Goal: Information Seeking & Learning: Learn about a topic

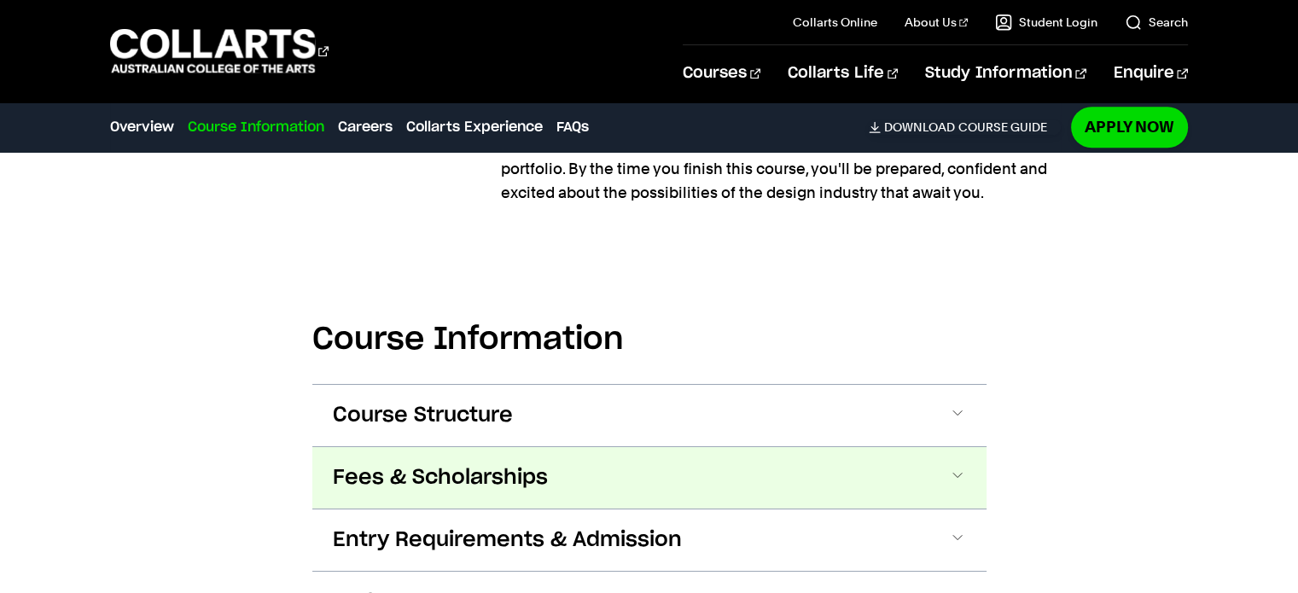
click at [430, 493] on button "Fees & Scholarships" at bounding box center [649, 477] width 674 height 61
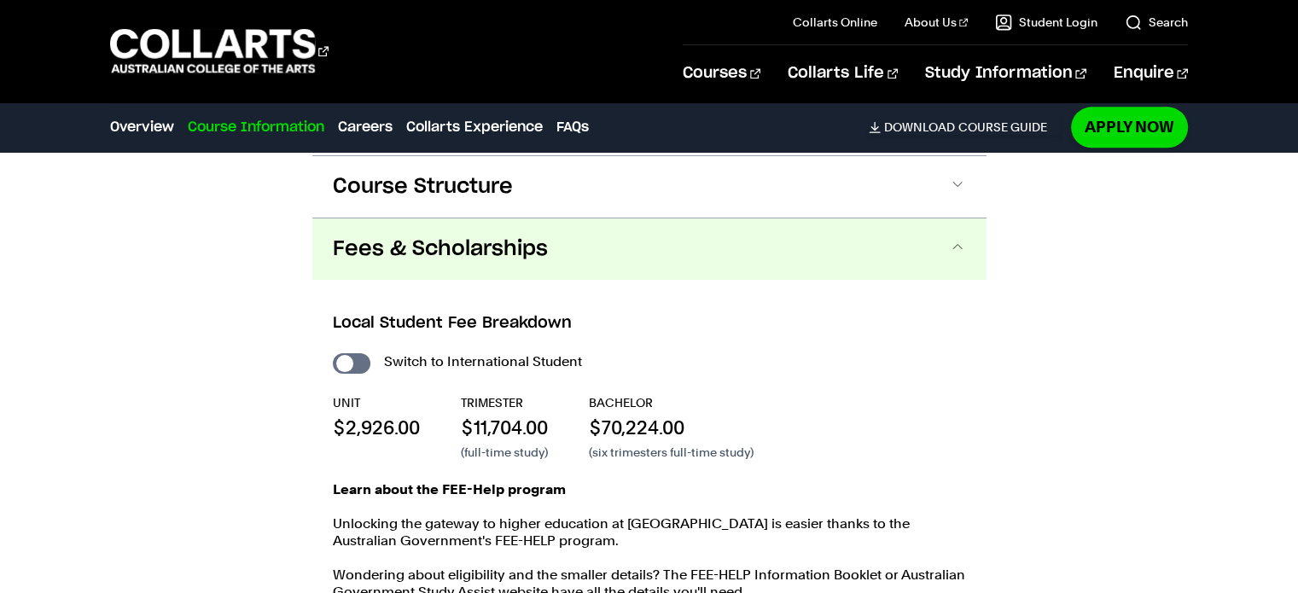
scroll to position [2084, 0]
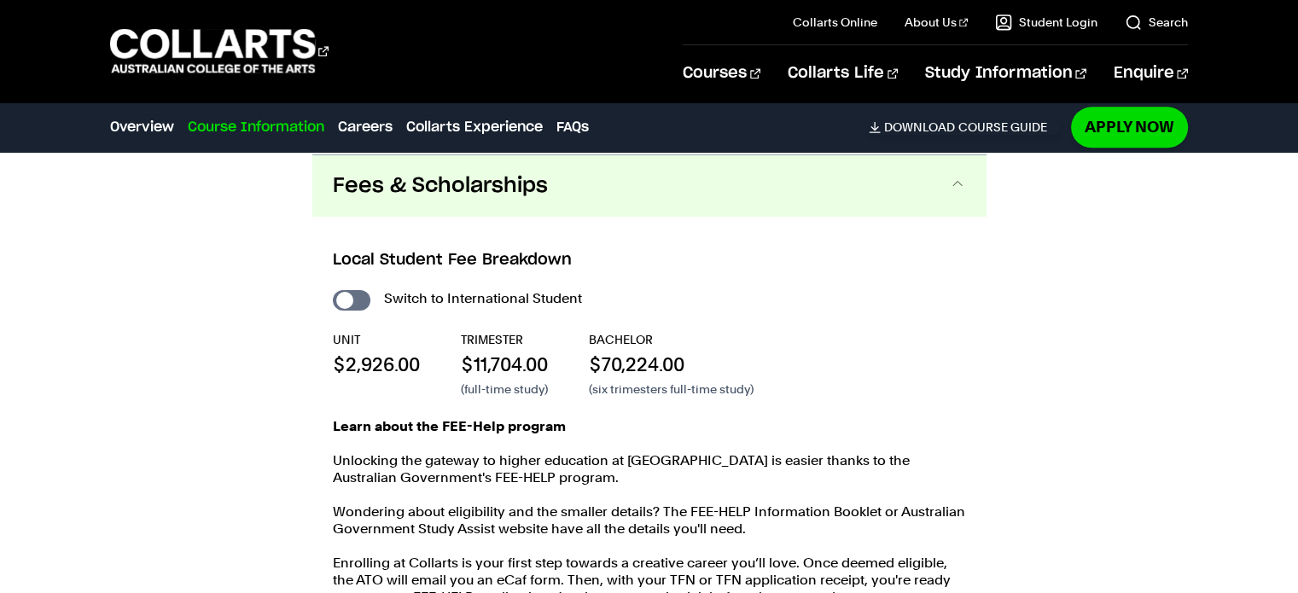
click at [333, 288] on div "Switch to International Student" at bounding box center [649, 299] width 633 height 24
click at [345, 300] on input "International Student" at bounding box center [352, 300] width 38 height 20
checkbox input "true"
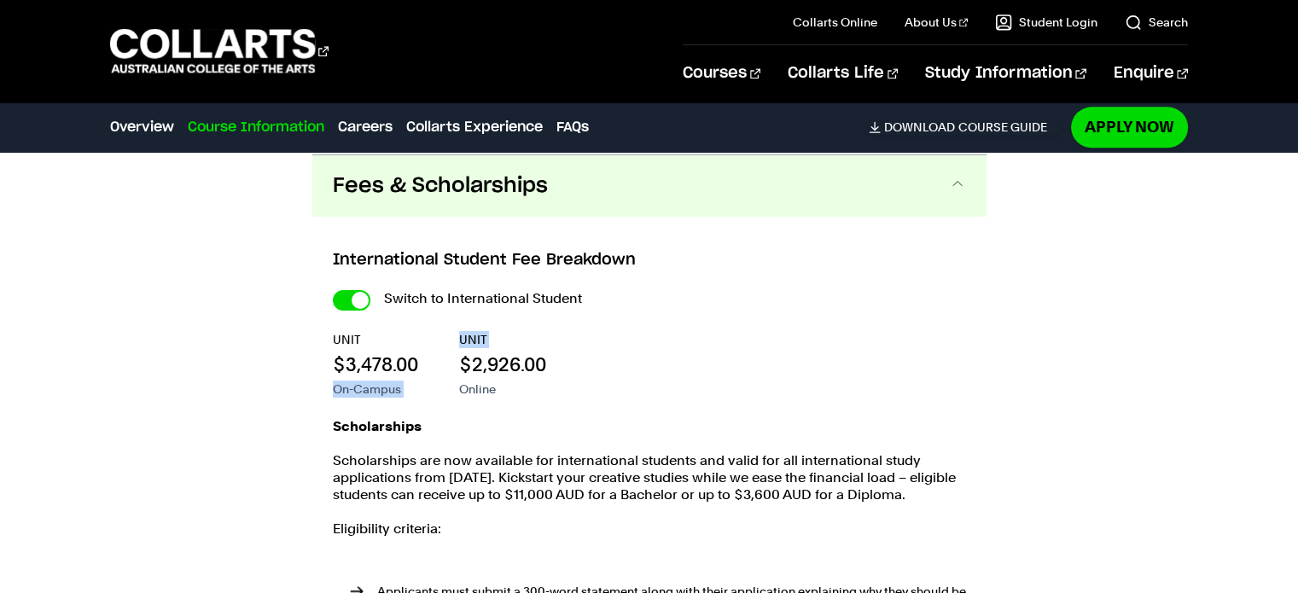
drag, startPoint x: 306, startPoint y: 384, endPoint x: 342, endPoint y: 361, distance: 43.3
click at [457, 368] on div "Course Information Course Structure Bachelor of Graphic & Digital Design The Ba…" at bounding box center [649, 492] width 1298 height 1086
click at [0, 0] on p "$3,478.00" at bounding box center [0, 0] width 0 height 0
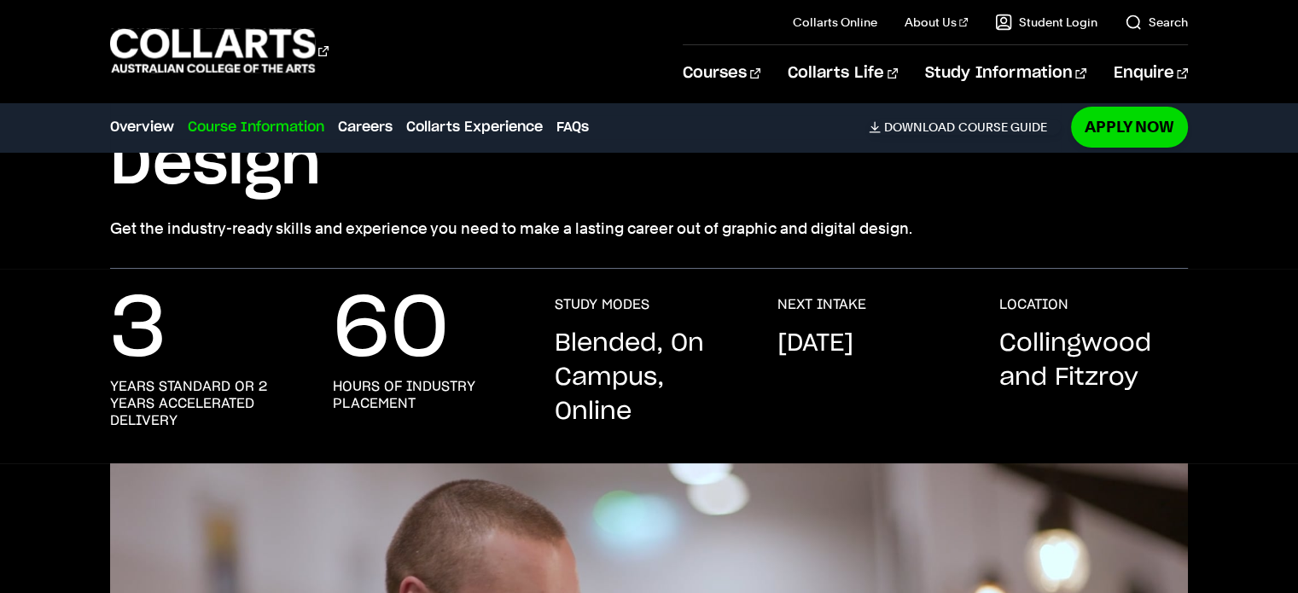
scroll to position [256, 0]
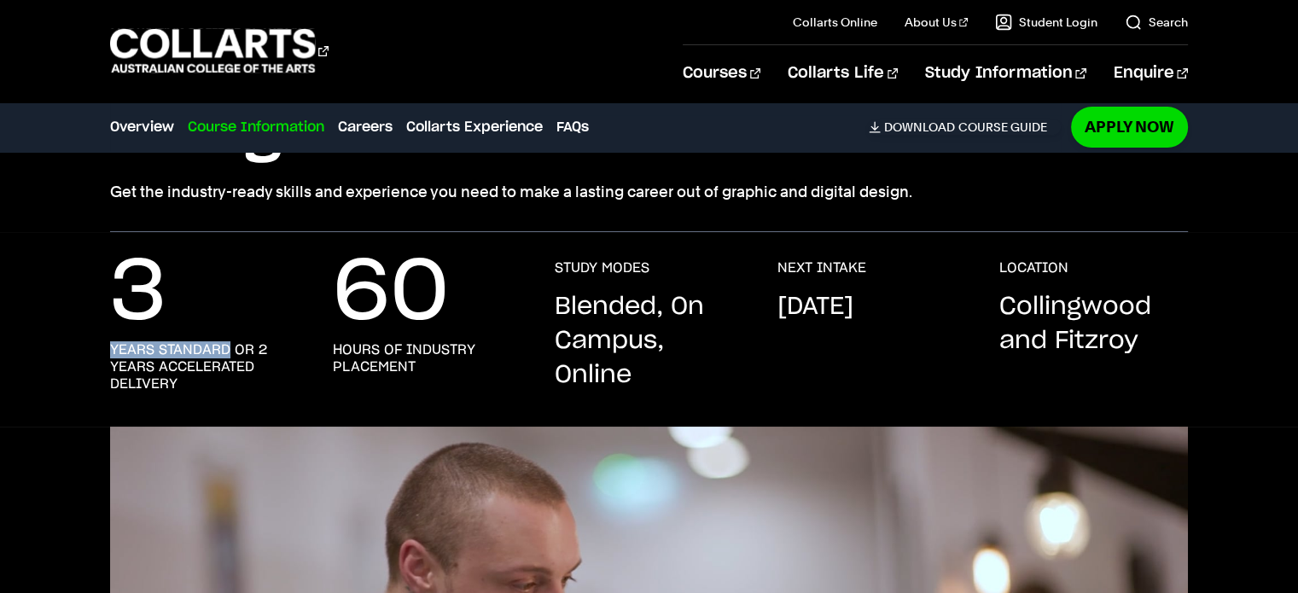
drag, startPoint x: 88, startPoint y: 340, endPoint x: 225, endPoint y: 352, distance: 137.9
click at [225, 352] on div "3 years standard or 2 years accelerated delivery 60 hours of industry placement…" at bounding box center [649, 342] width 1298 height 167
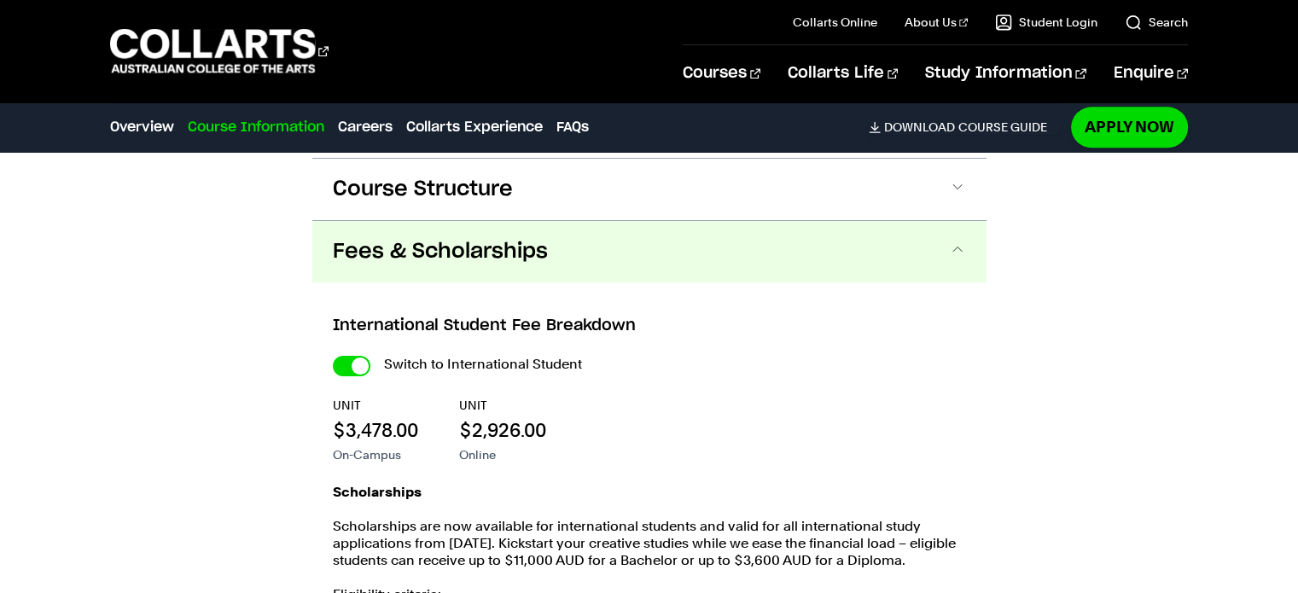
scroll to position [2048, 0]
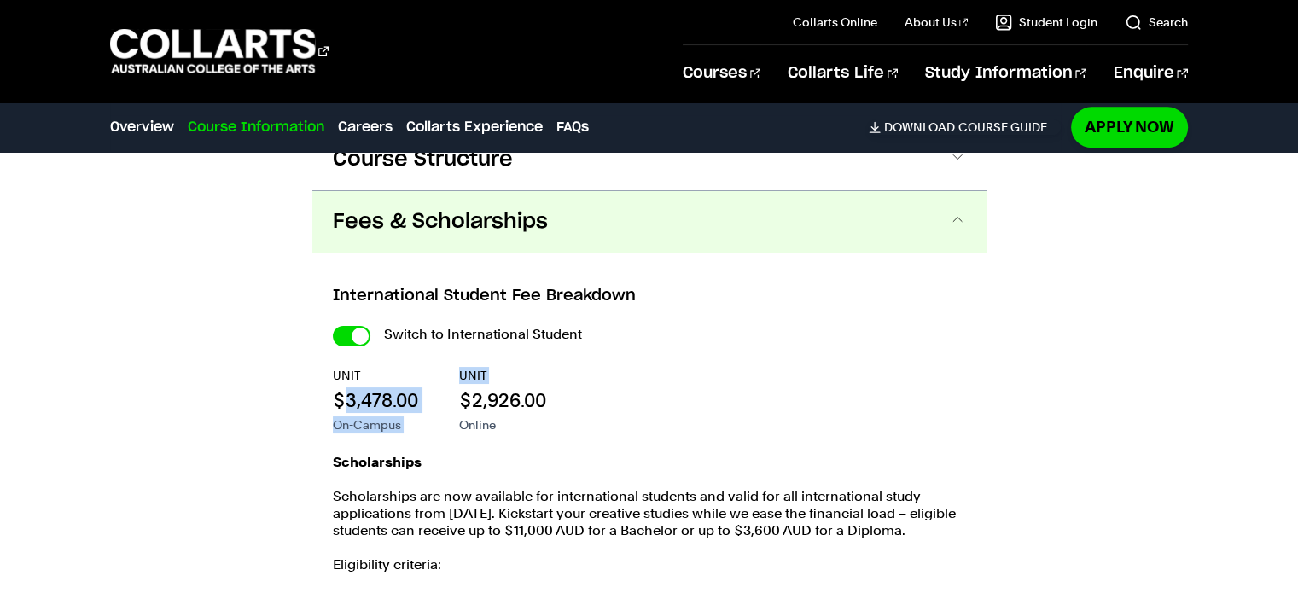
drag, startPoint x: 402, startPoint y: 403, endPoint x: 455, endPoint y: 402, distance: 52.9
click at [0, 0] on div "UNIT $3,478.00 On-Campus UNIT $2,926.00 Online" at bounding box center [0, 0] width 0 height 0
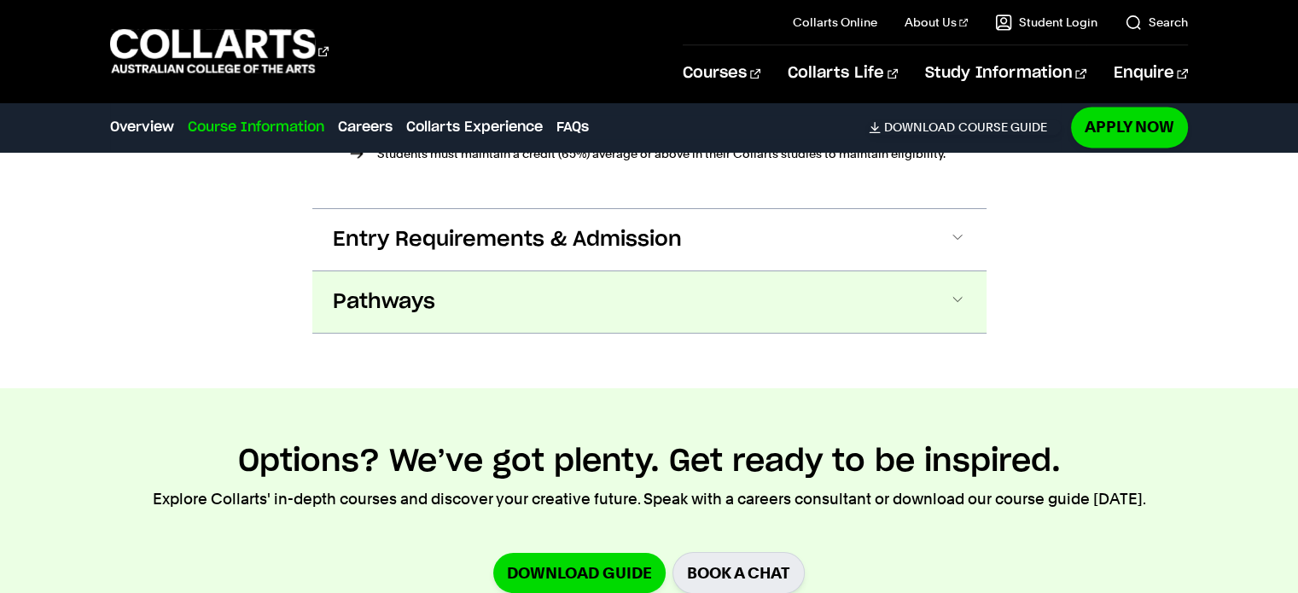
click at [0, 0] on button "Pathways" at bounding box center [0, 0] width 0 height 0
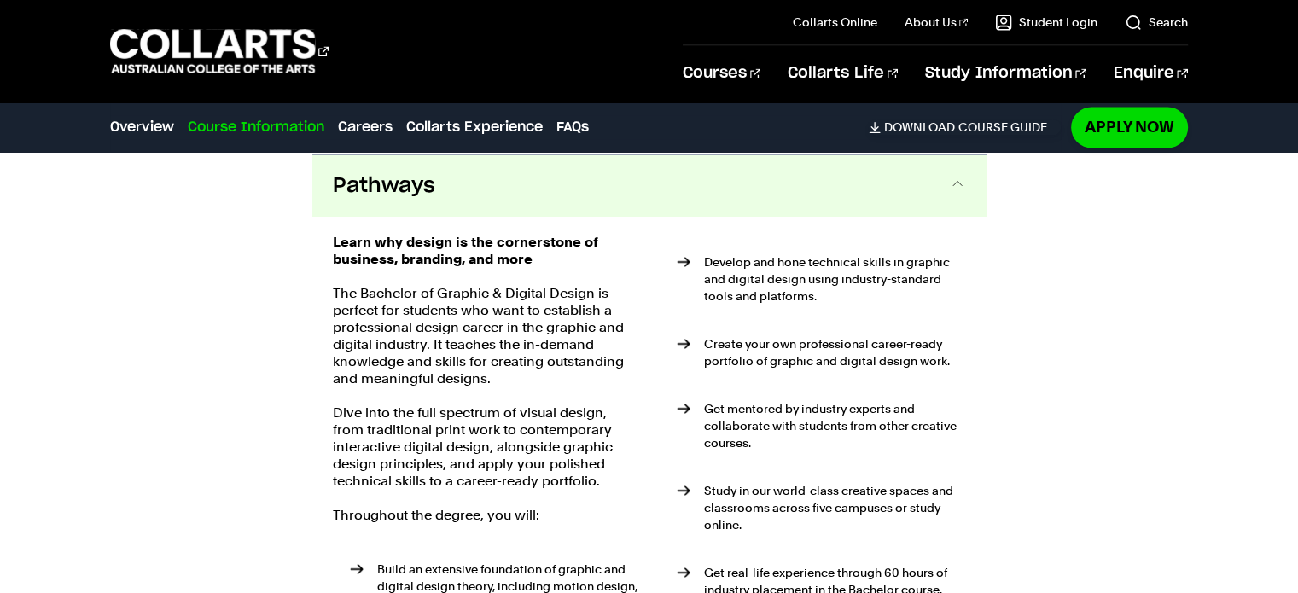
click at [484, 265] on strong "Learn why design is the cornerstone of business, branding, and more" at bounding box center [465, 250] width 265 height 33
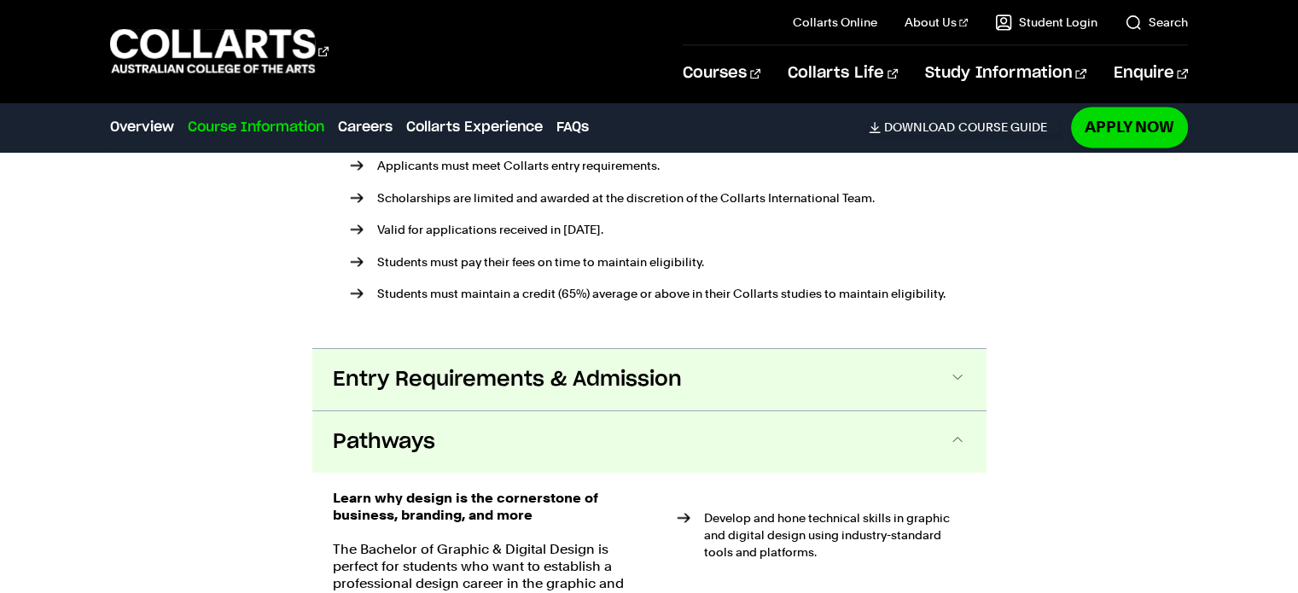
click at [0, 0] on span "Entry Requirements & Admission" at bounding box center [0, 0] width 0 height 0
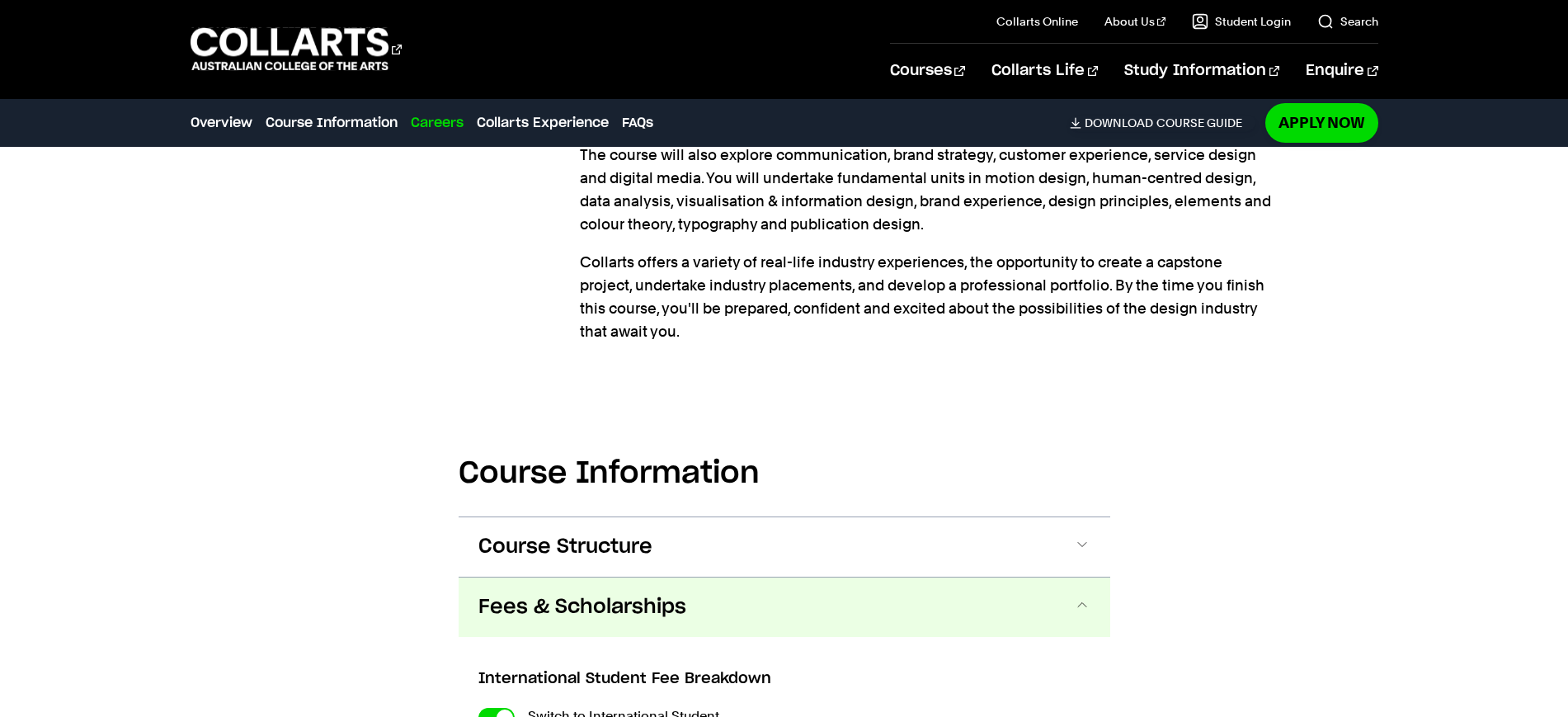
scroll to position [1629, 0]
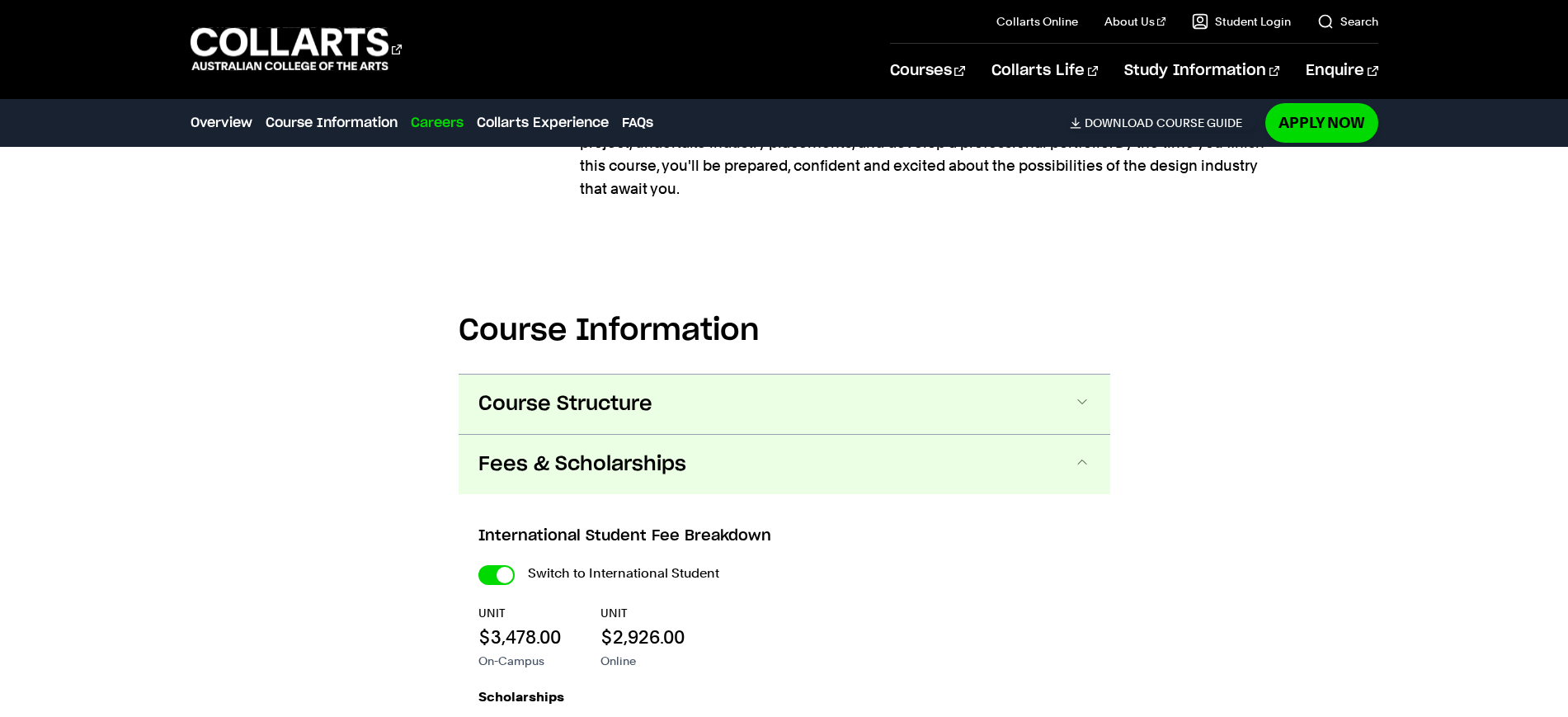
click at [0, 0] on button "Course Structure" at bounding box center [0, 0] width 0 height 0
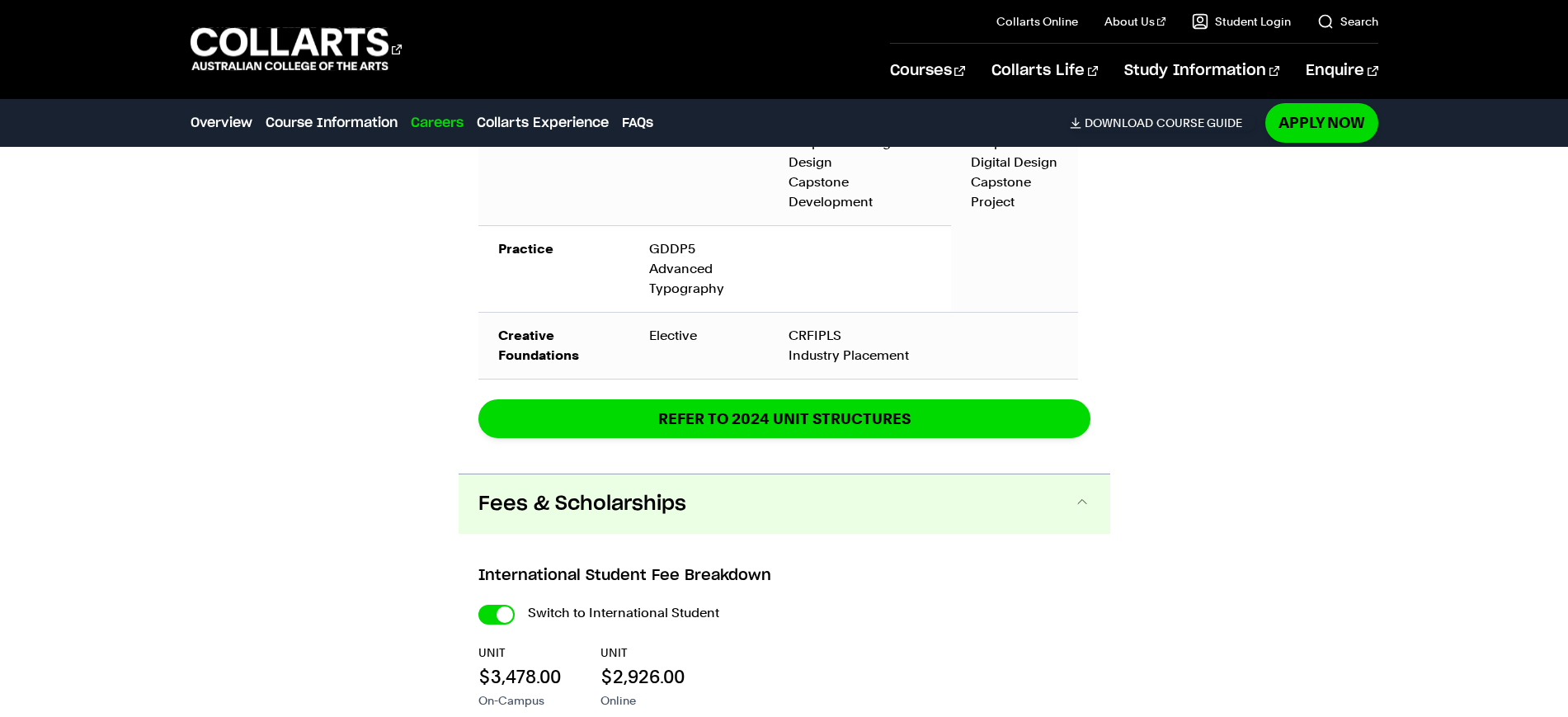
scroll to position [3401, 0]
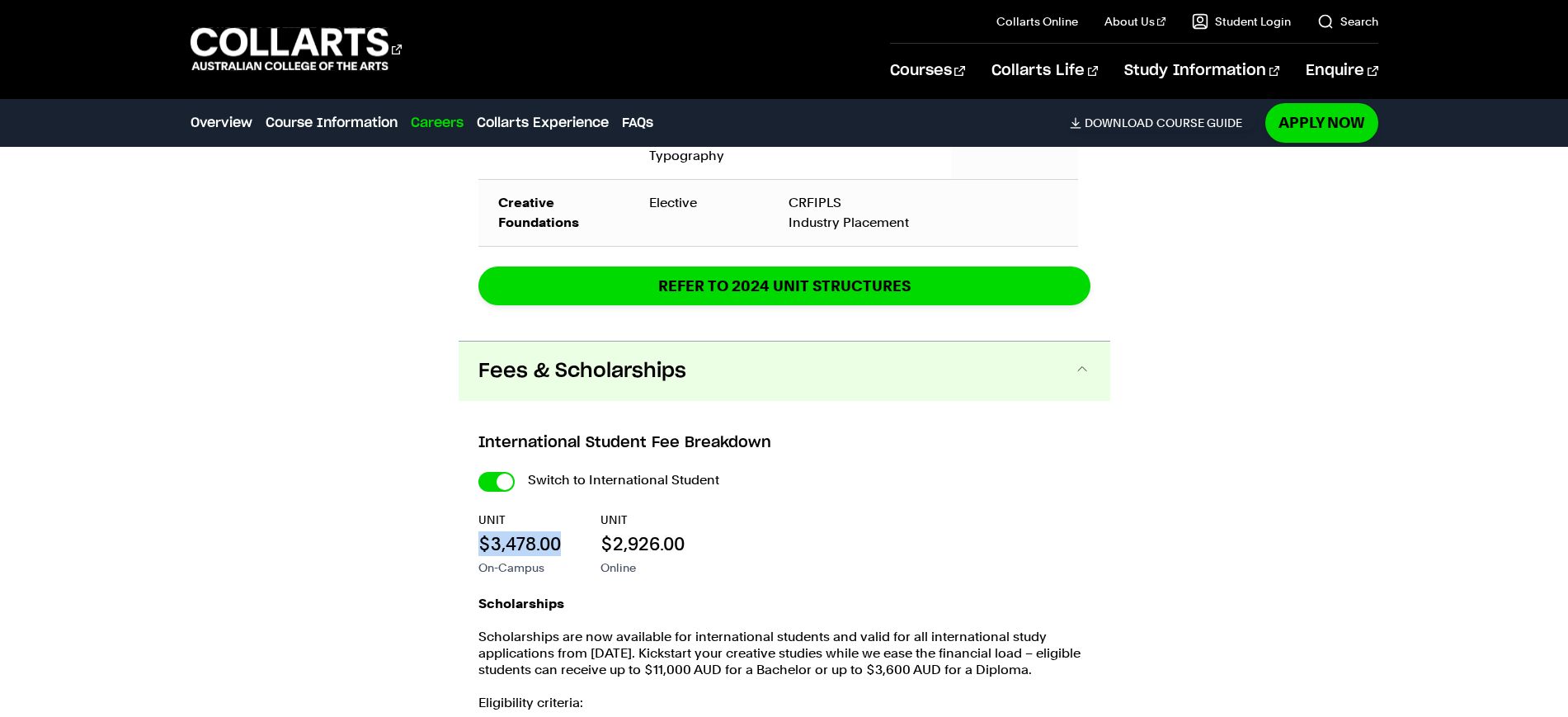
drag, startPoint x: 463, startPoint y: 542, endPoint x: 565, endPoint y: 535, distance: 102.2
click at [0, 0] on div "International Student Fee Breakdown Switch to International Student UNIT $3,478…" at bounding box center [0, 0] width 0 height 0
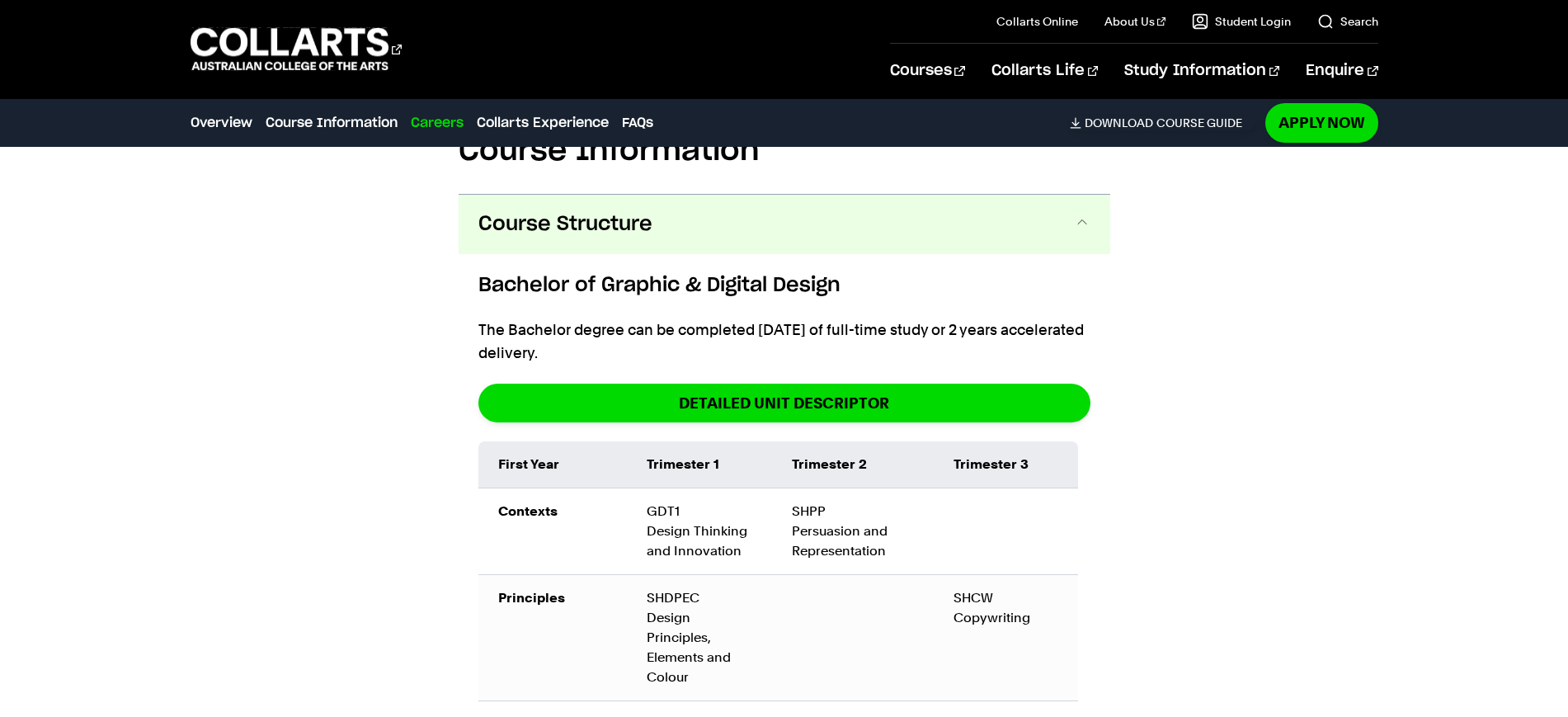
scroll to position [1854, 0]
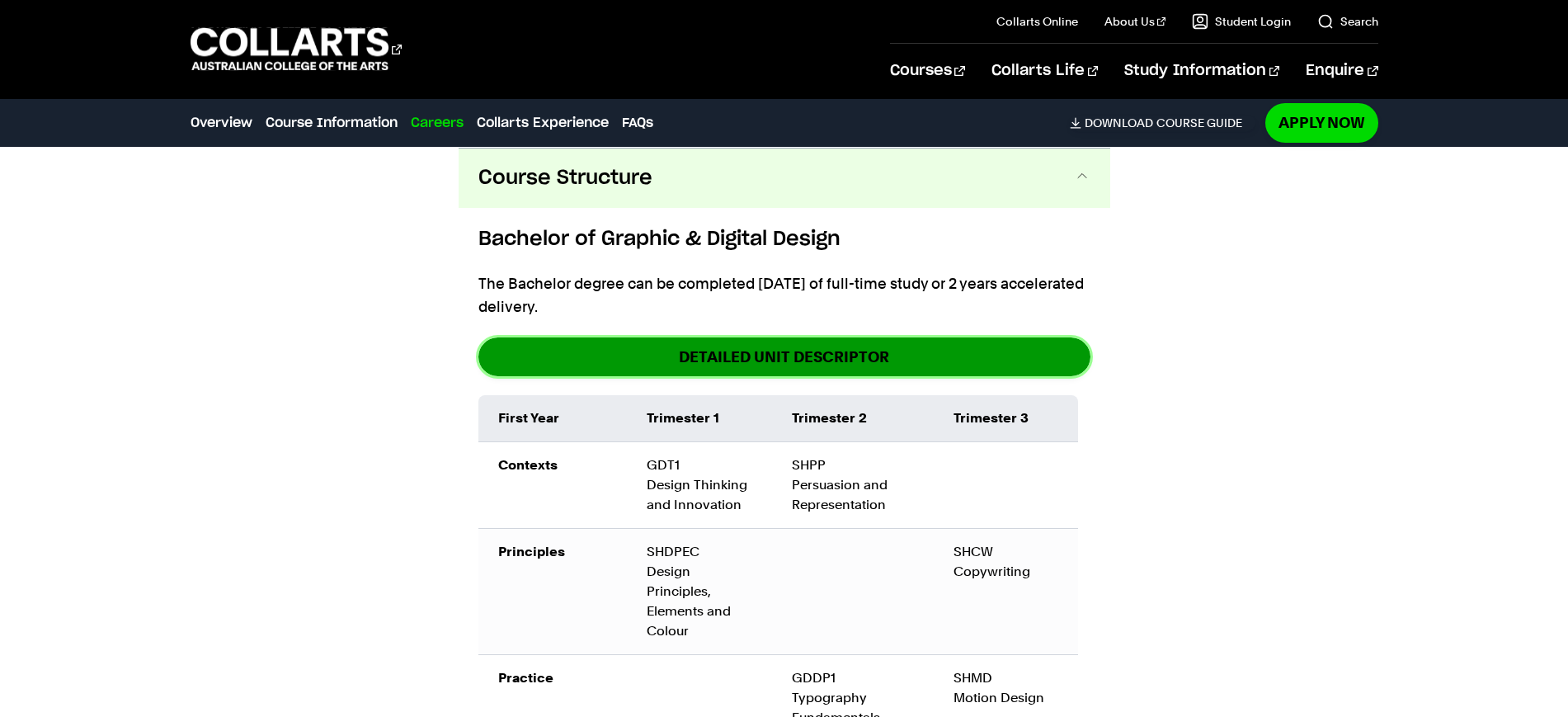
click at [907, 362] on link "DETAILED UNIT DESCRIPTOR" at bounding box center [784, 357] width 612 height 39
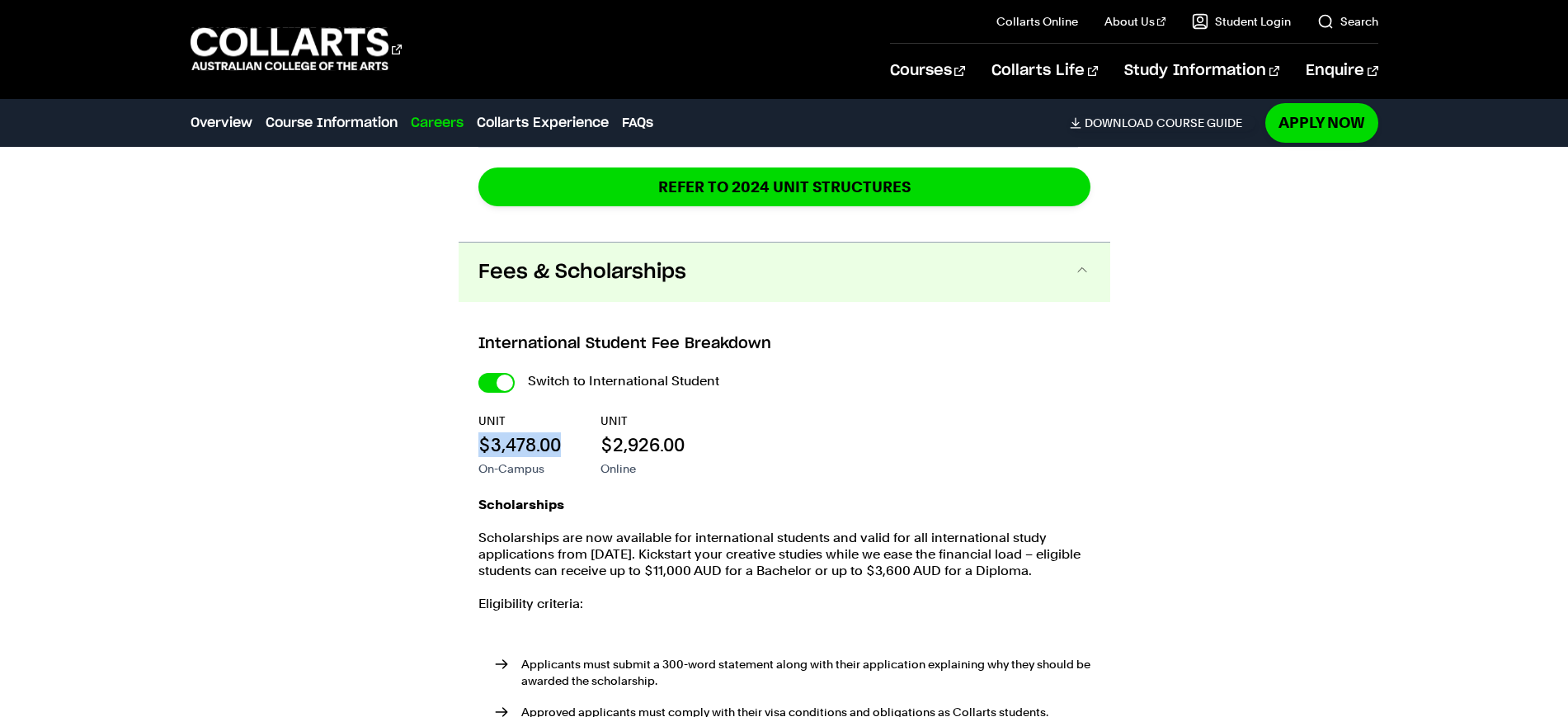
scroll to position [3504, 0]
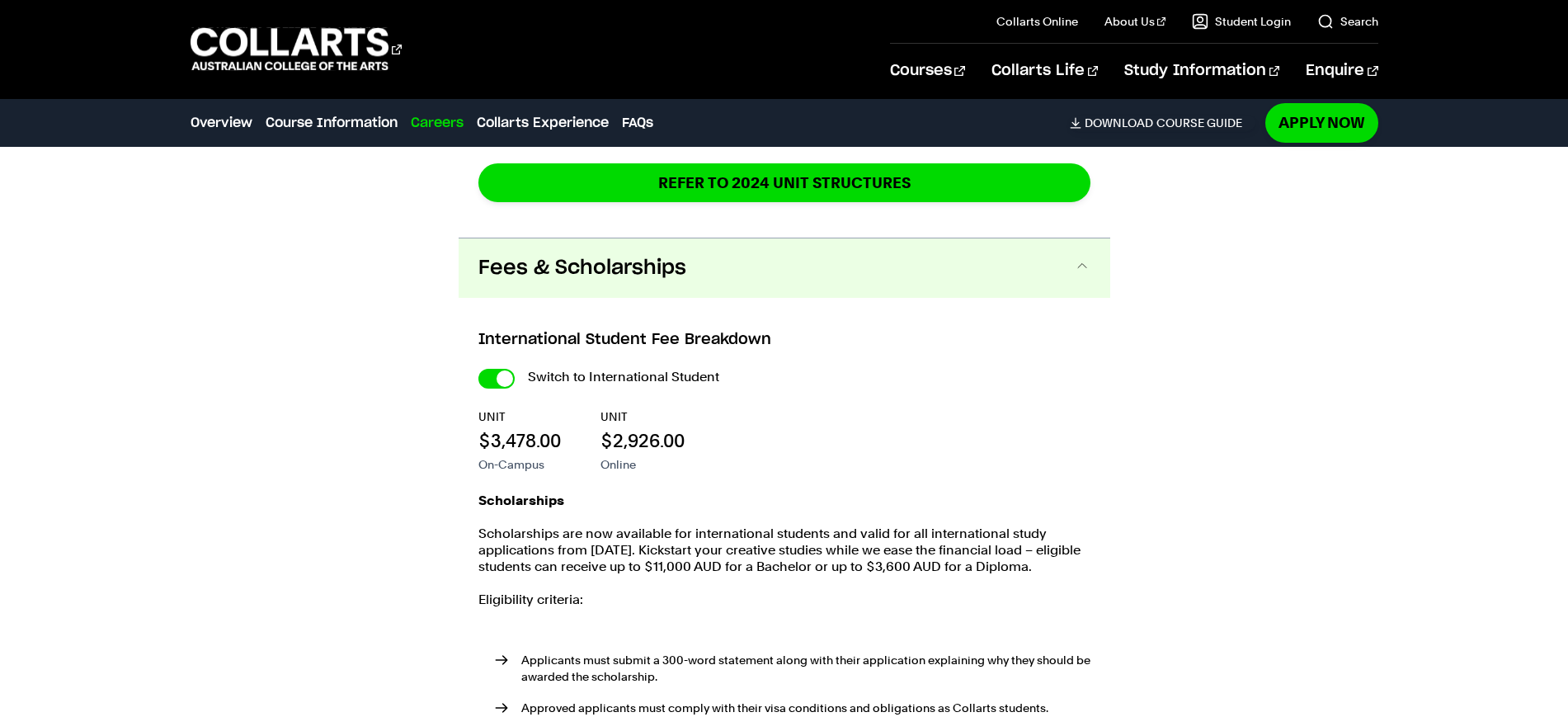
click at [0, 0] on p "Online" at bounding box center [0, 0] width 0 height 0
click at [0, 0] on p "Scholarships are now available for international students and valid for all int…" at bounding box center [0, 0] width 0 height 0
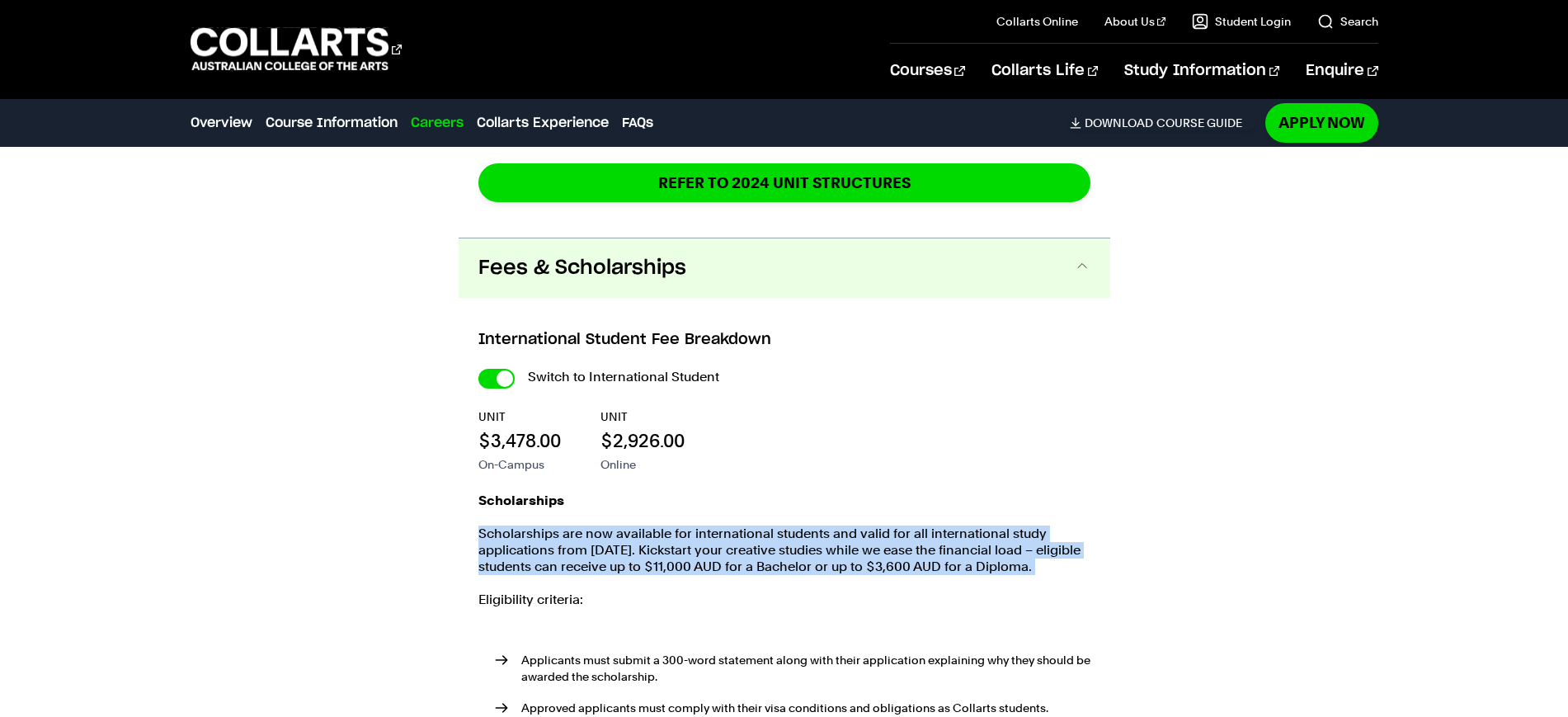
click at [0, 0] on p "Scholarships are now available for international students and valid for all int…" at bounding box center [0, 0] width 0 height 0
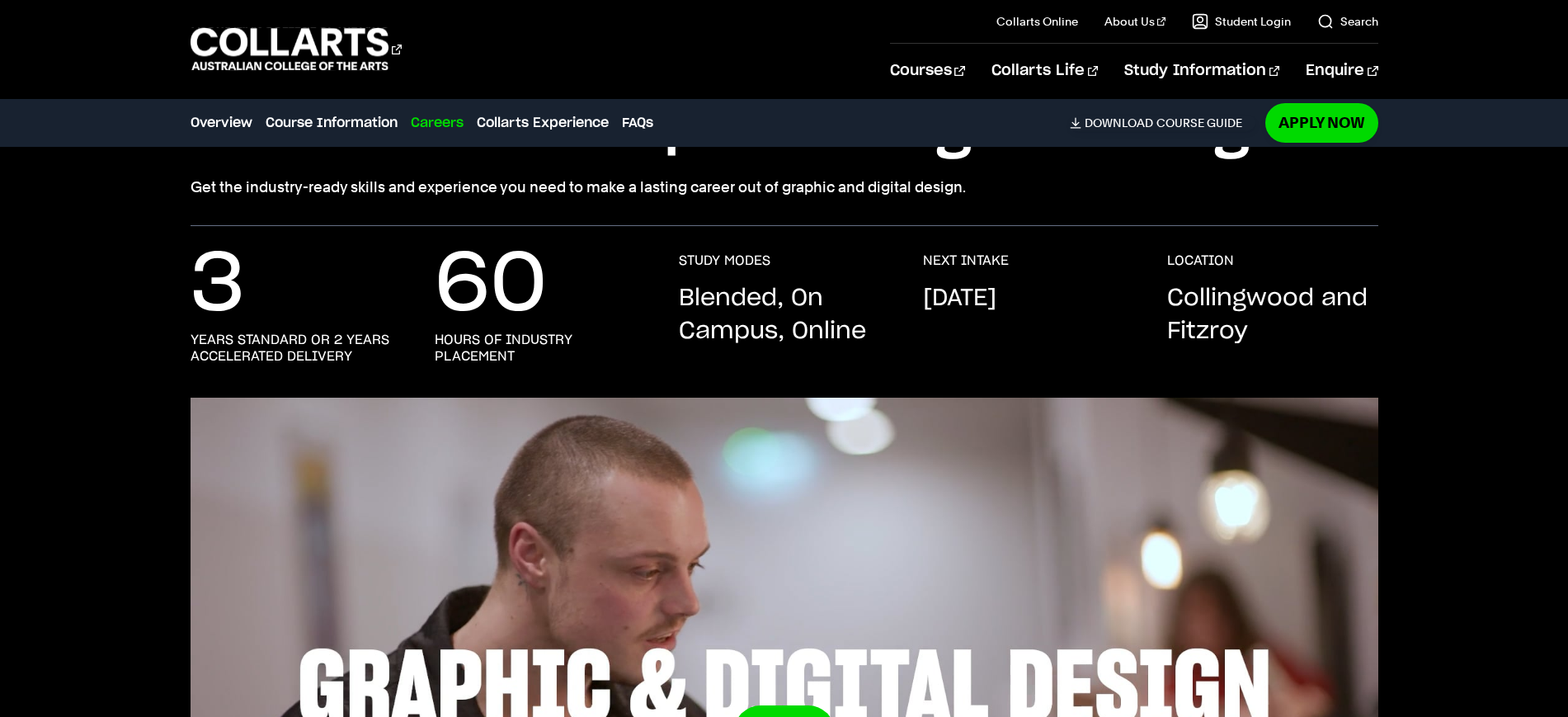
scroll to position [0, 0]
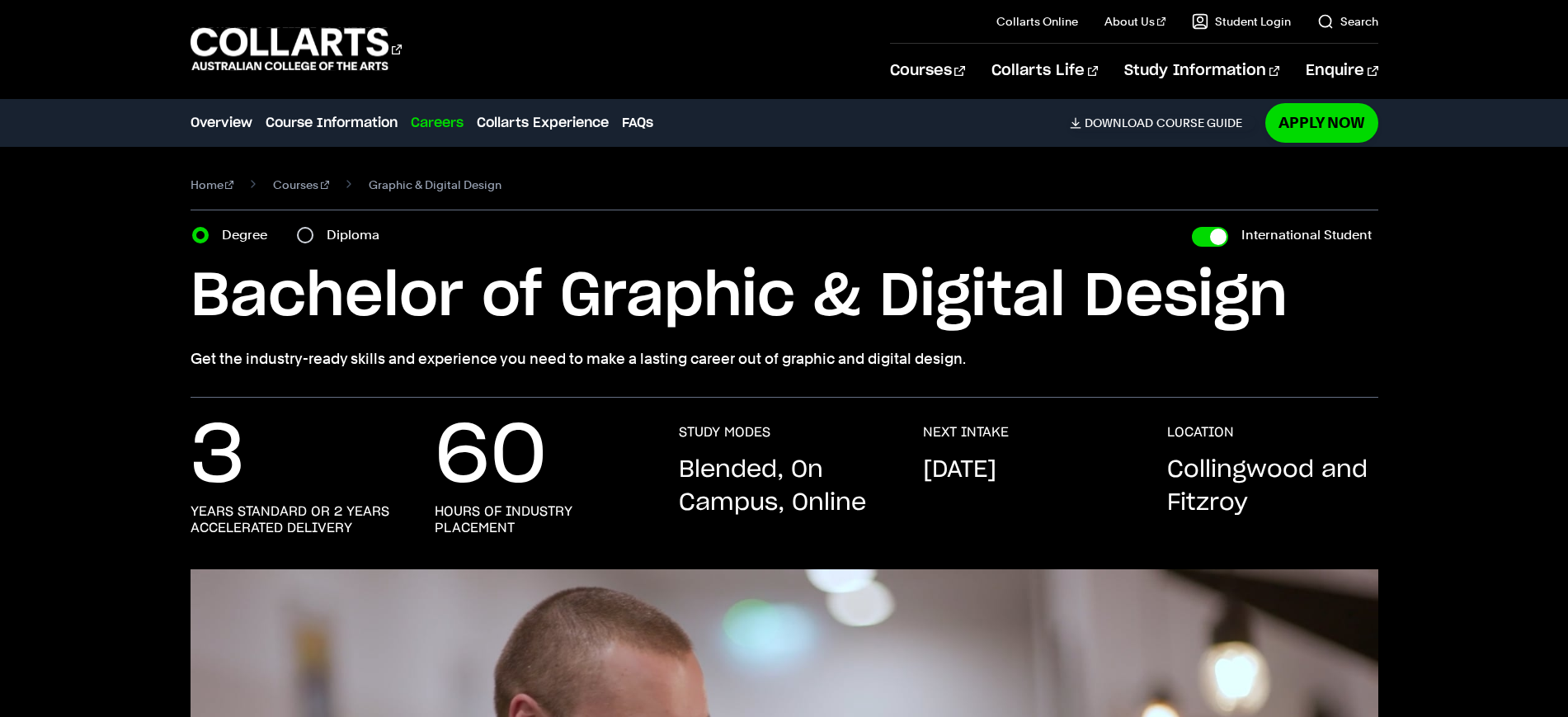
click at [0, 0] on h1 "Bachelor of Graphic & Digital Design" at bounding box center [0, 0] width 0 height 0
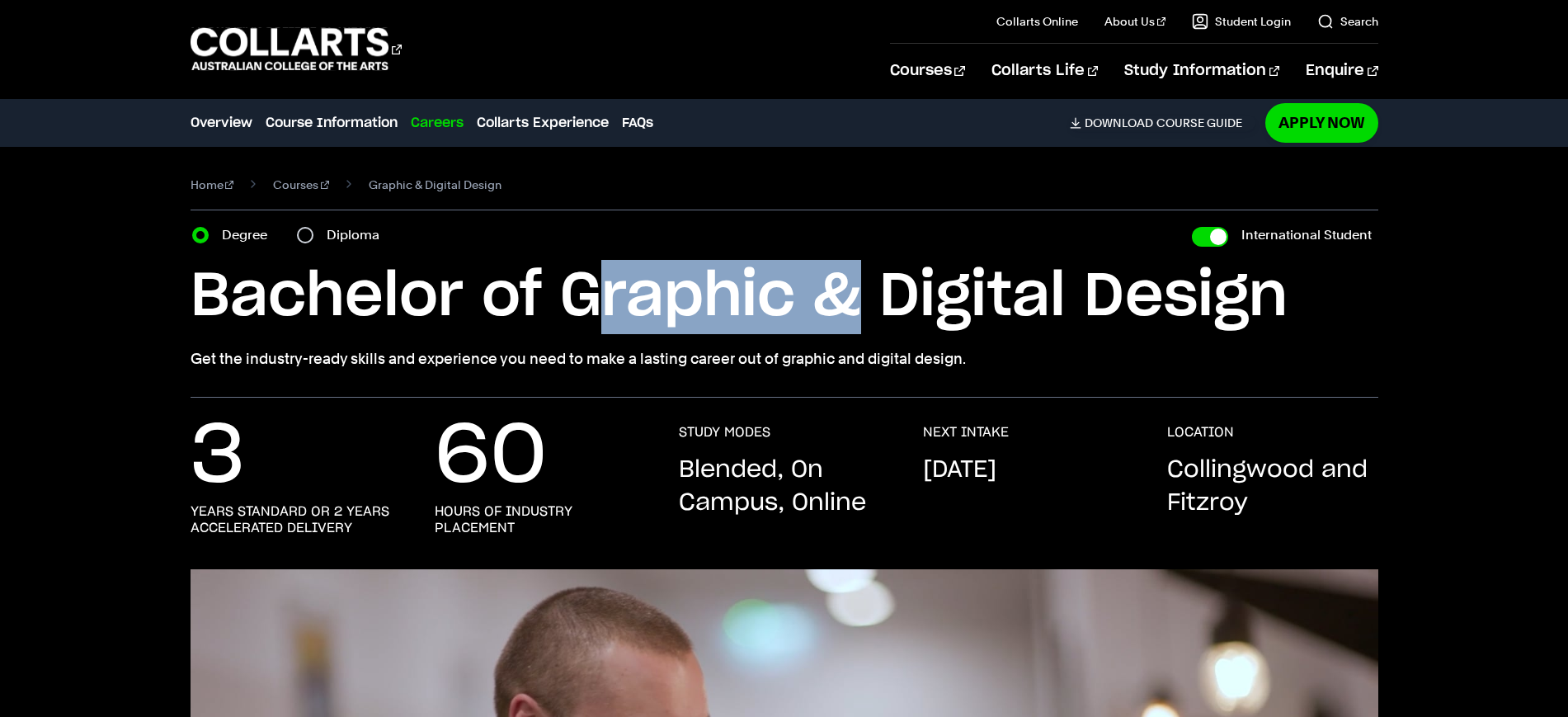
click at [0, 0] on h1 "Bachelor of Graphic & Digital Design" at bounding box center [0, 0] width 0 height 0
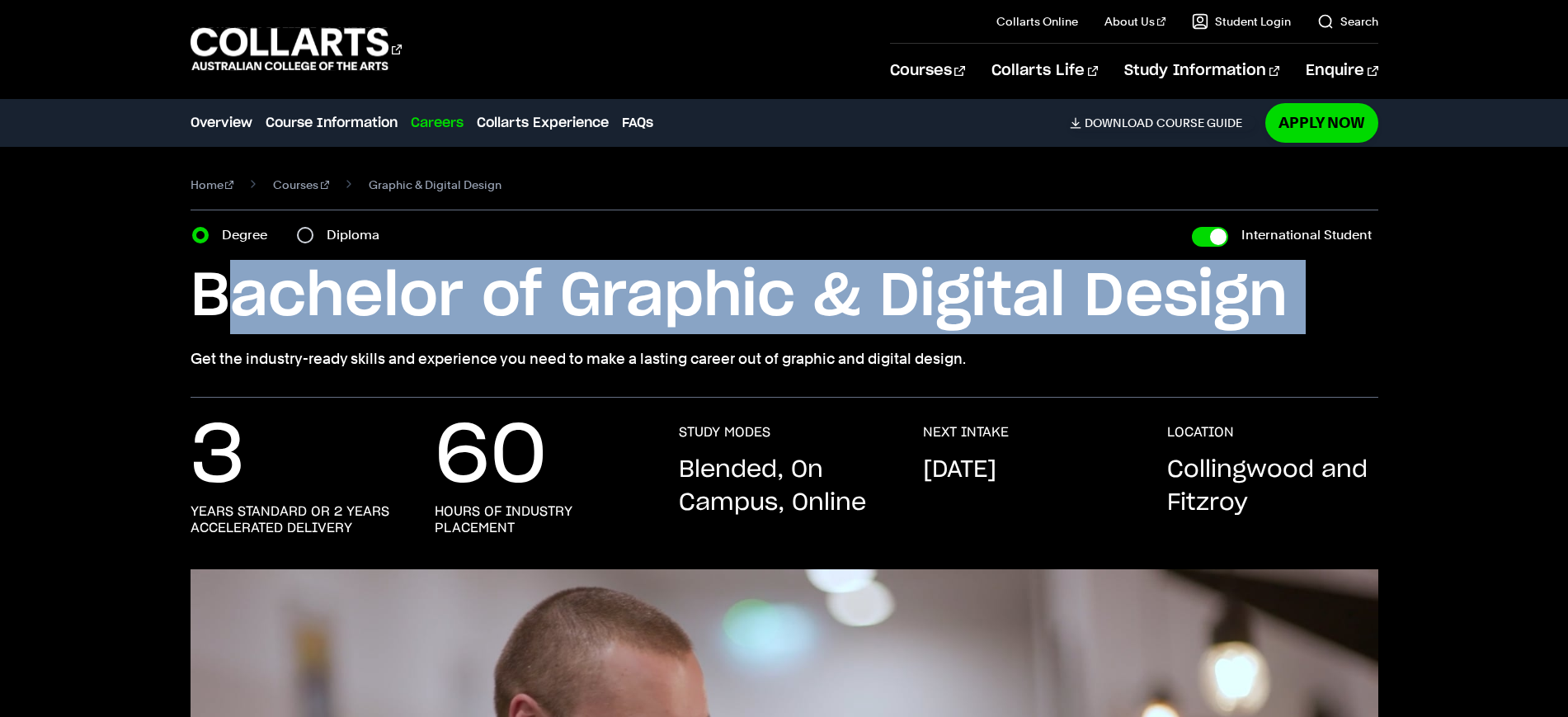
click at [0, 0] on h1 "Bachelor of Graphic & Digital Design" at bounding box center [0, 0] width 0 height 0
copy div "Bachelor of Graphic & Digital Design"
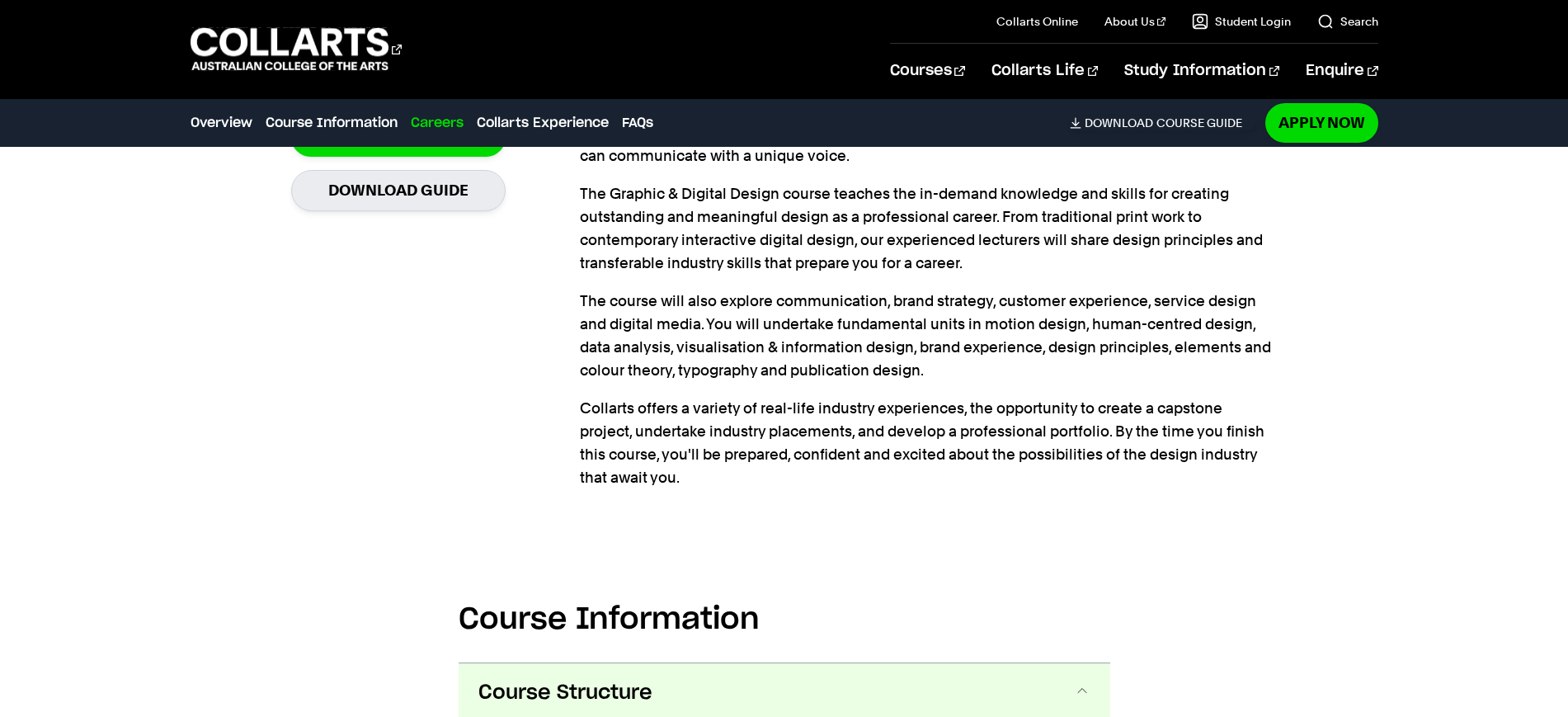
scroll to position [1444, 0]
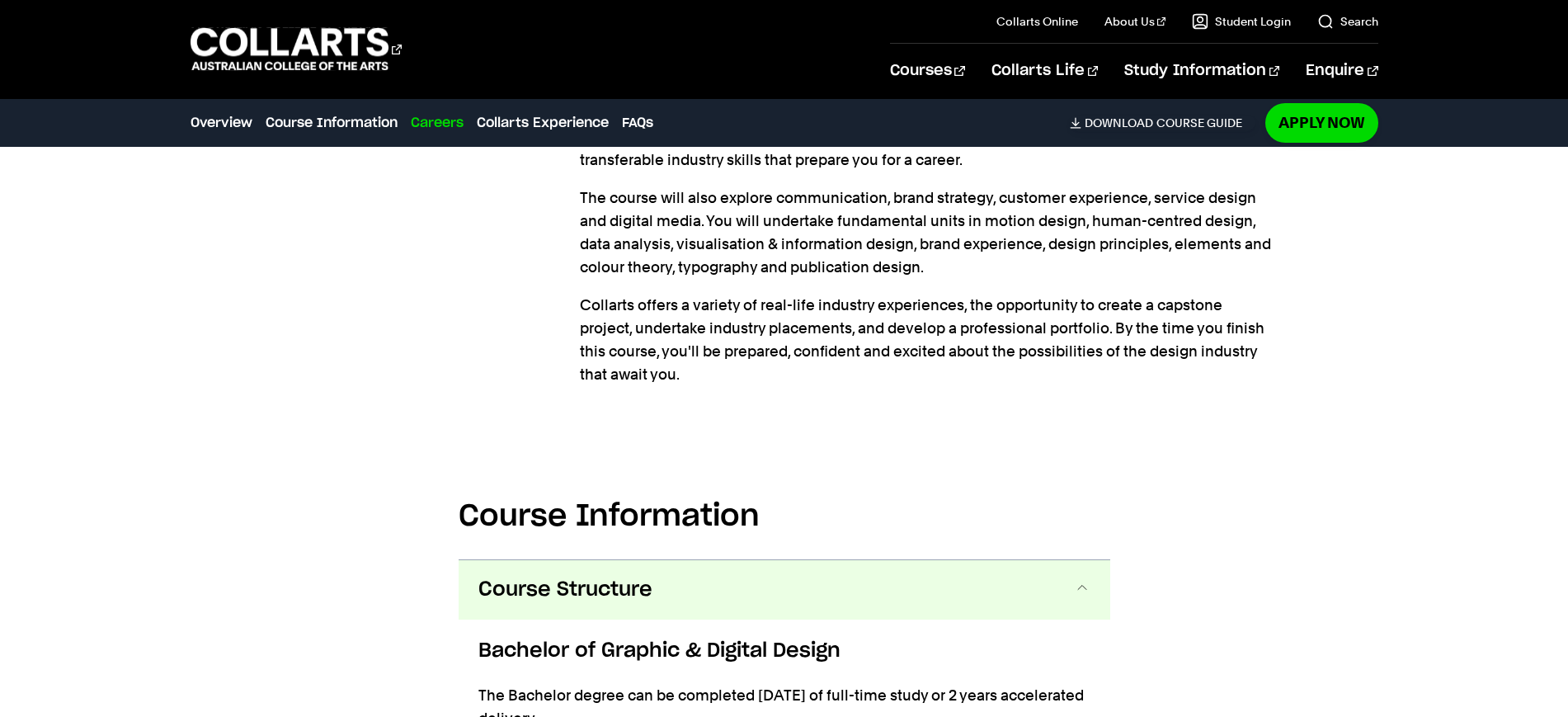
click at [662, 390] on div "Graphic design isn't just about making something look good. It's about organisi…" at bounding box center [928, 127] width 697 height 534
click at [669, 380] on p "Collarts offers a variety of real-life industry experiences, the opportunity to…" at bounding box center [928, 340] width 697 height 93
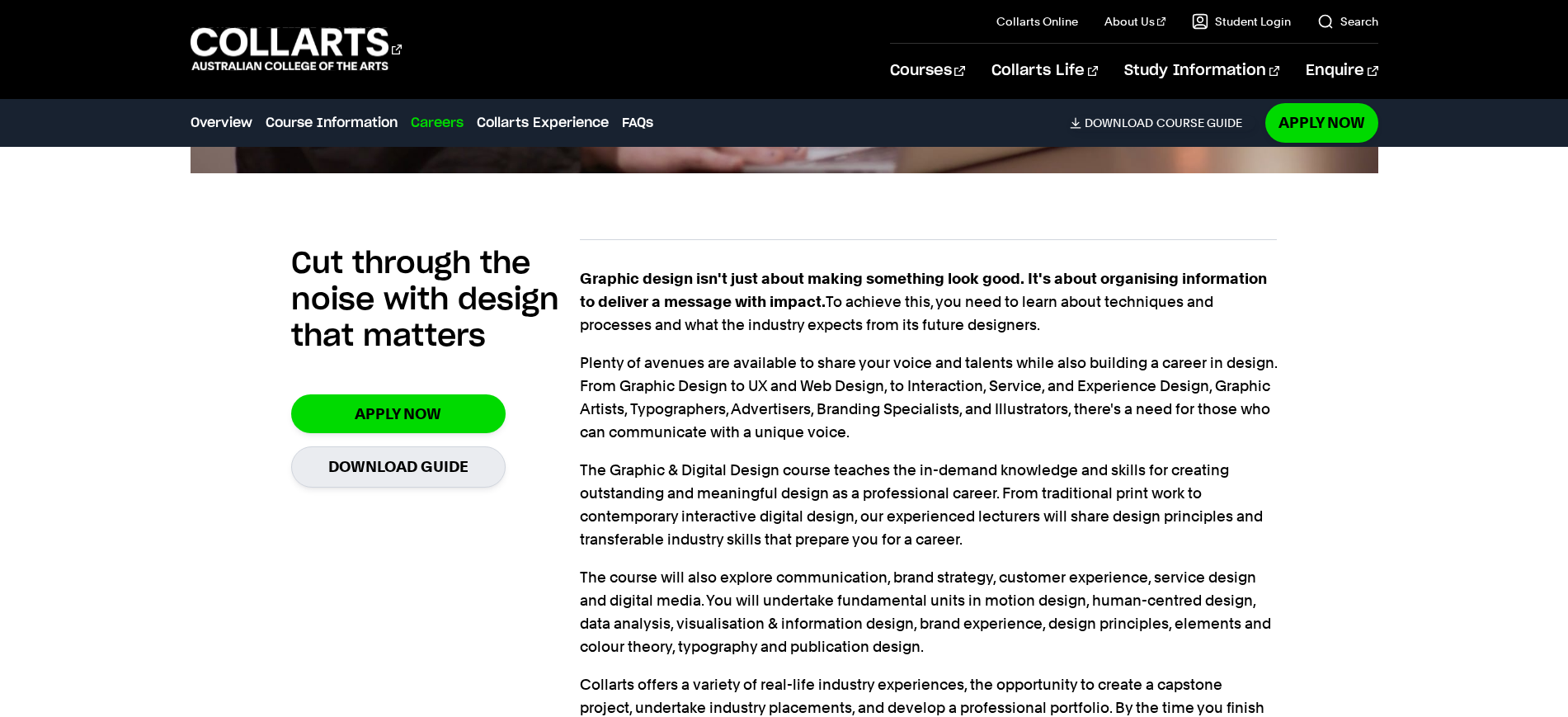
scroll to position [1031, 0]
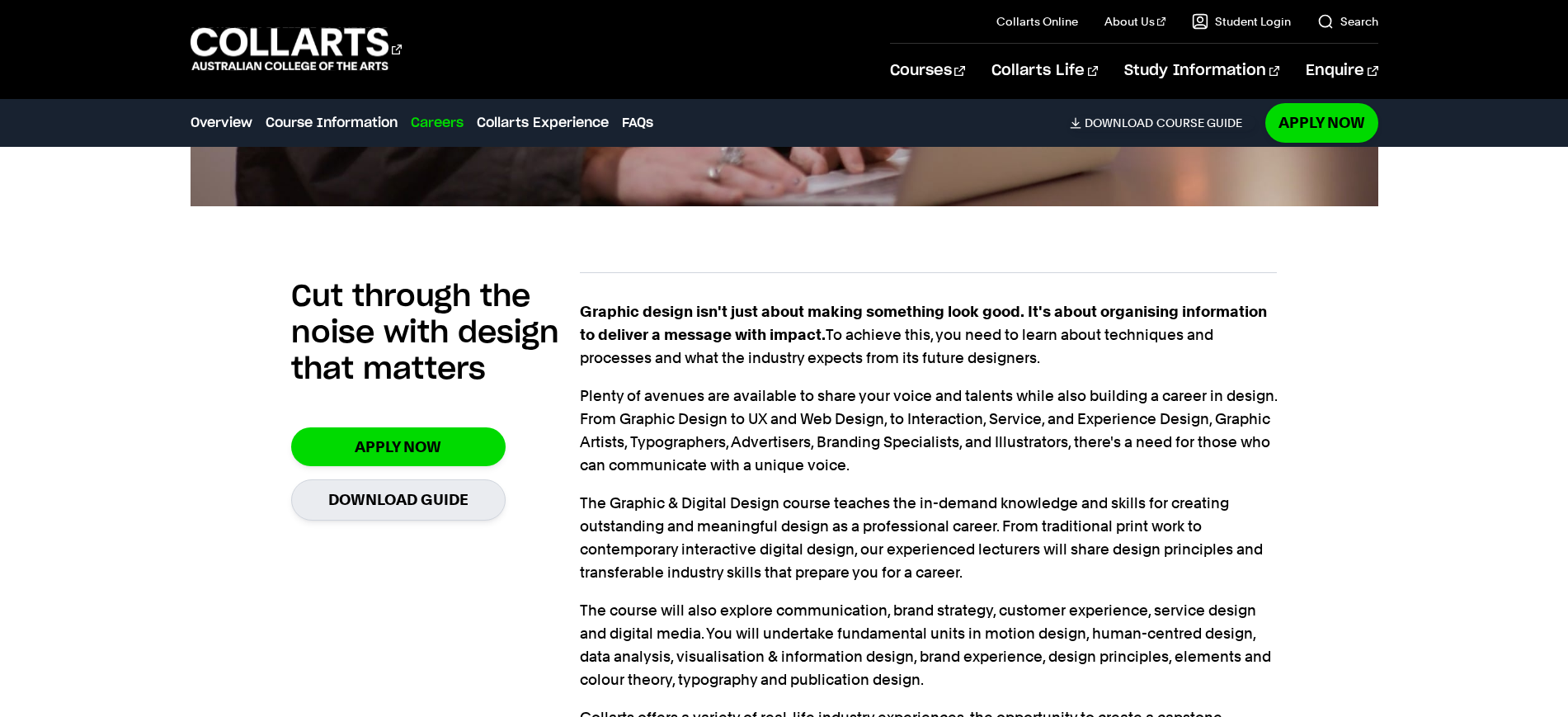
click at [771, 466] on p "Plenty of avenues are available to share your voice and talents while also buil…" at bounding box center [928, 431] width 697 height 93
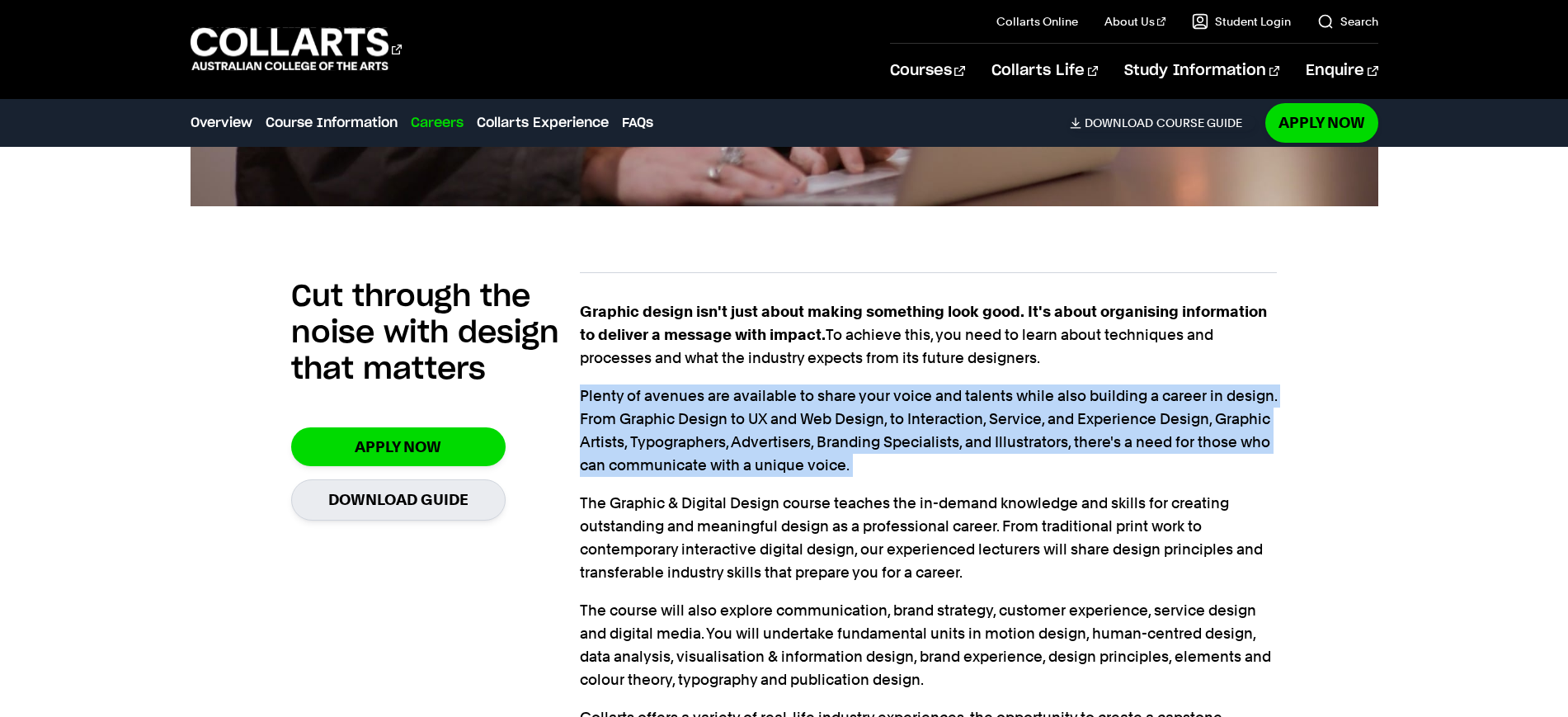
click at [771, 466] on p "Plenty of avenues are available to share your voice and talents while also buil…" at bounding box center [928, 431] width 697 height 93
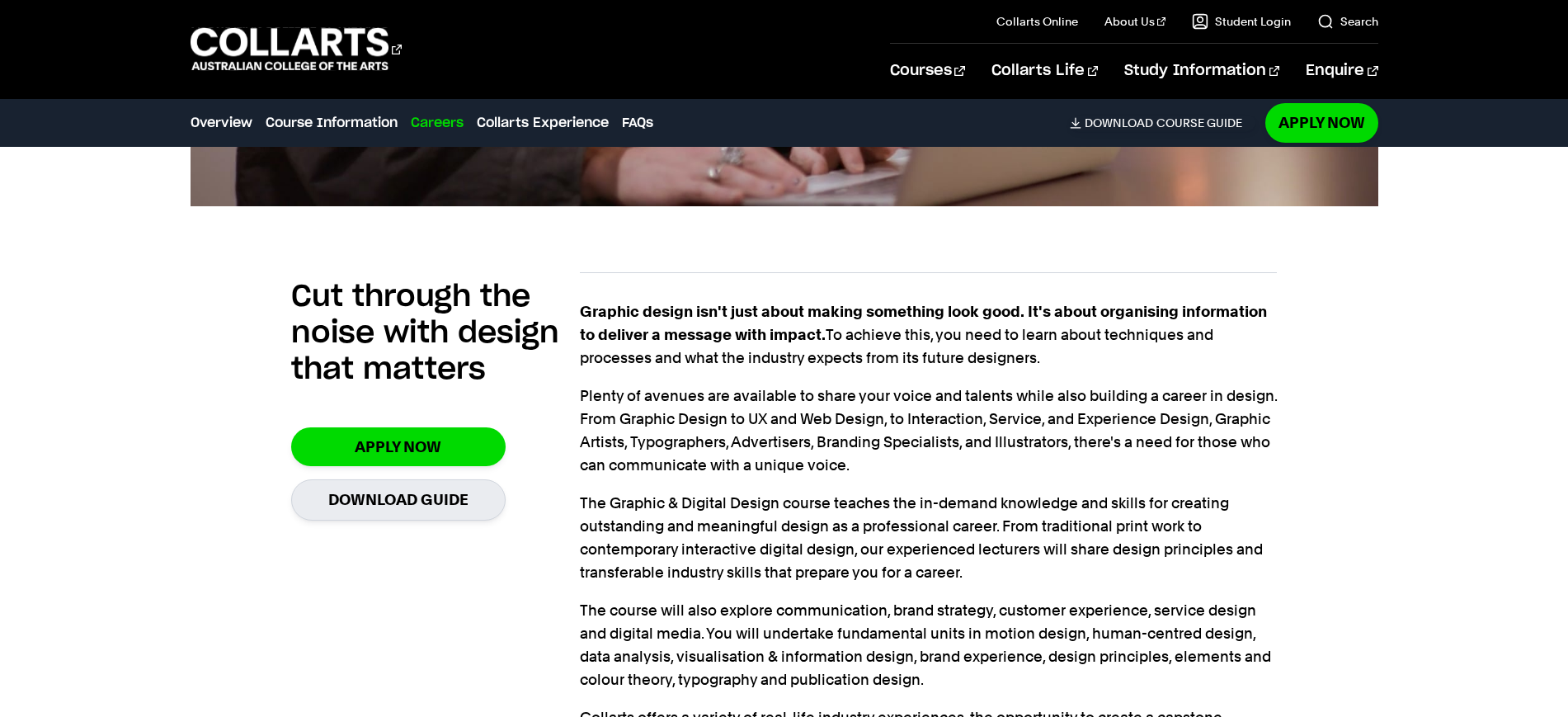
click at [768, 529] on p "The Graphic & Digital Design course teaches the in-demand knowledge and skills …" at bounding box center [928, 538] width 697 height 93
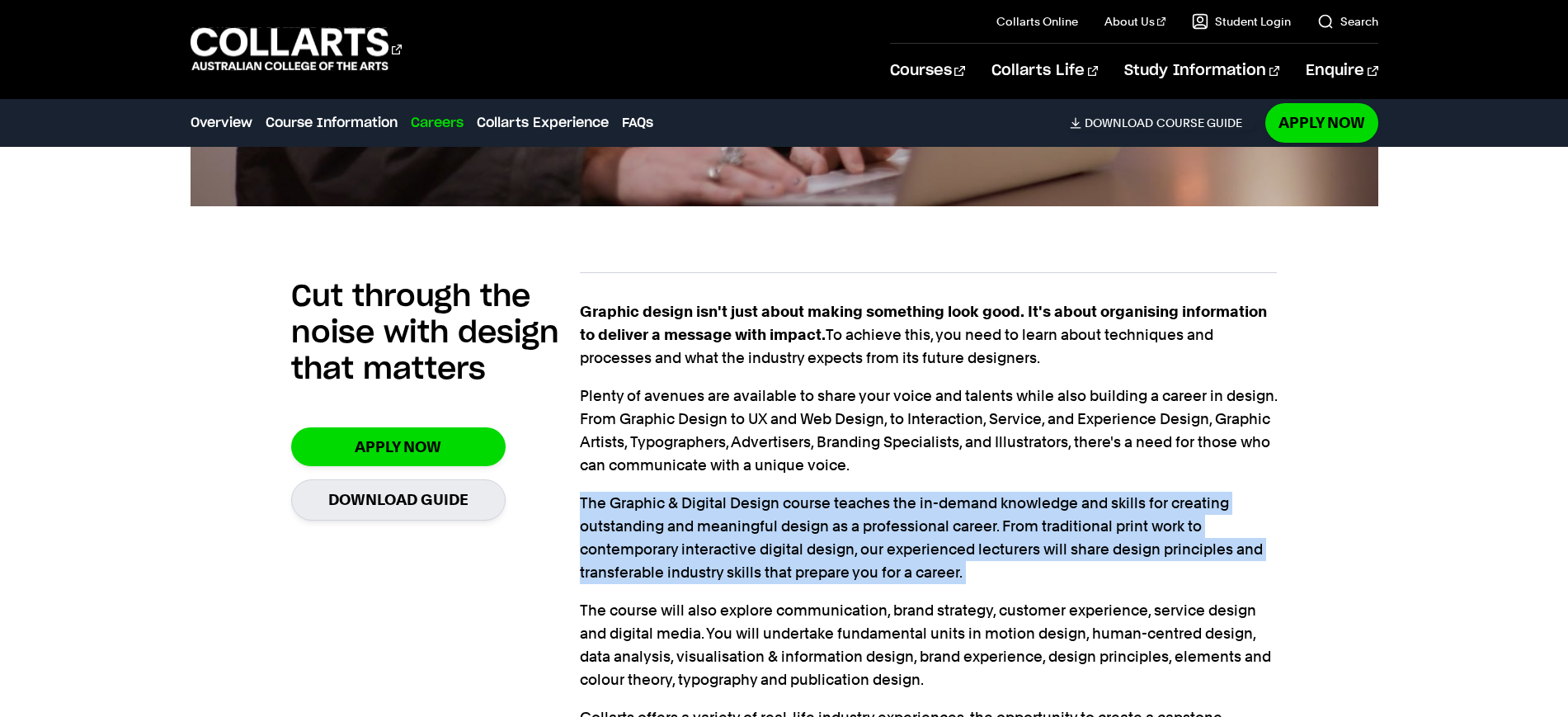
click at [768, 529] on p "The Graphic & Digital Design course teaches the in-demand knowledge and skills …" at bounding box center [928, 538] width 697 height 93
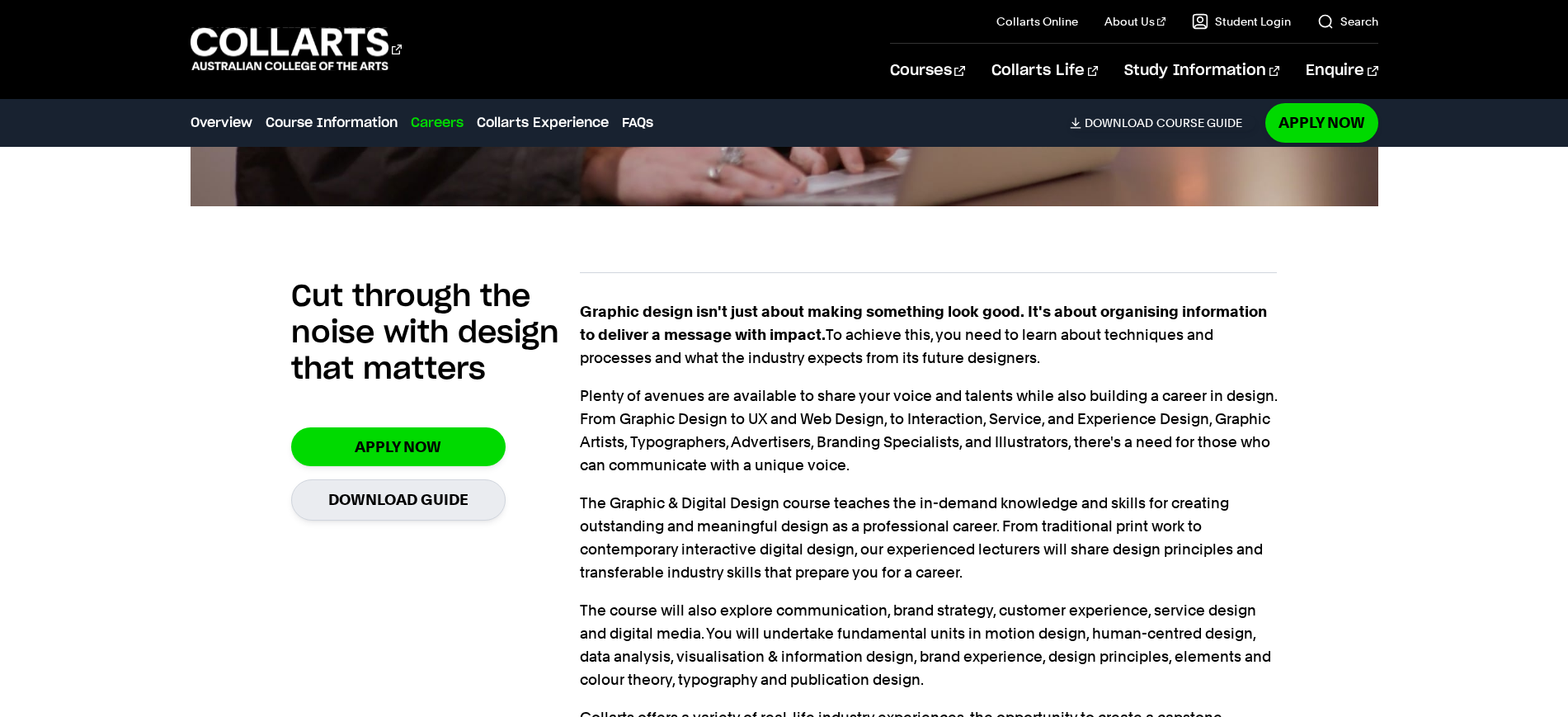
click at [696, 410] on p "Plenty of avenues are available to share your voice and talents while also buil…" at bounding box center [928, 431] width 697 height 93
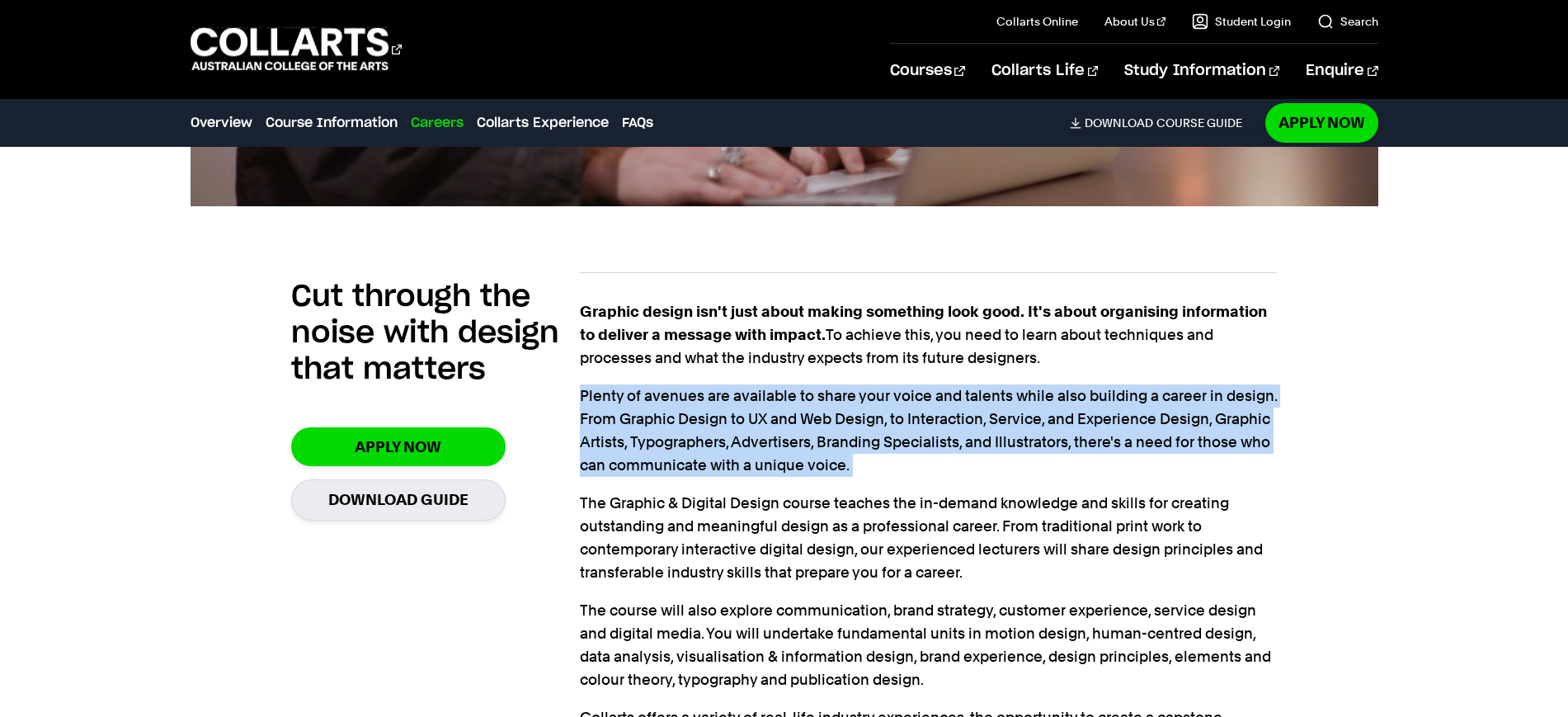
click at [696, 410] on p "Plenty of avenues are available to share your voice and talents while also buil…" at bounding box center [928, 431] width 697 height 93
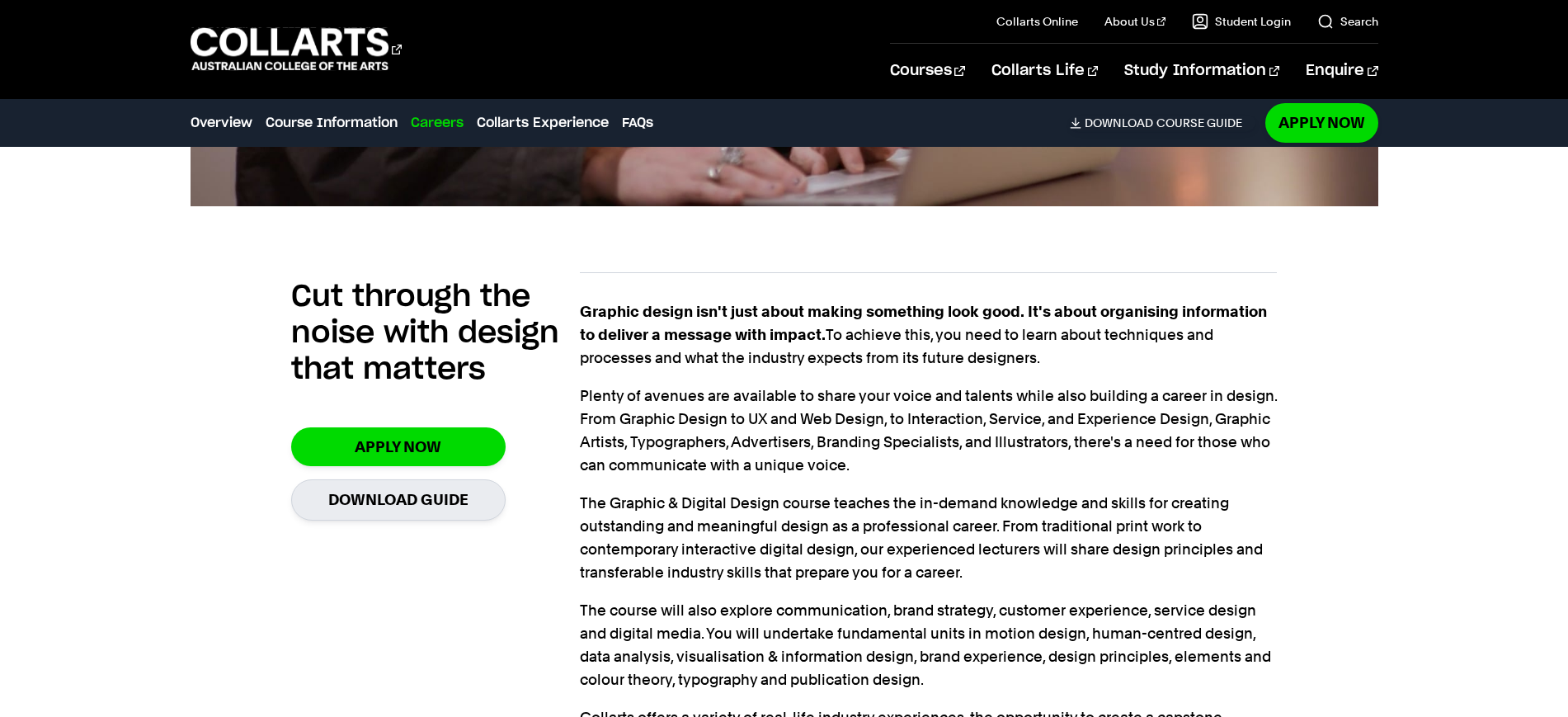
click at [720, 491] on div "Graphic design isn't just about making something look good. It's about organisi…" at bounding box center [928, 549] width 697 height 498
click at [720, 492] on p "The Graphic & Digital Design course teaches the in-demand knowledge and skills …" at bounding box center [928, 538] width 697 height 93
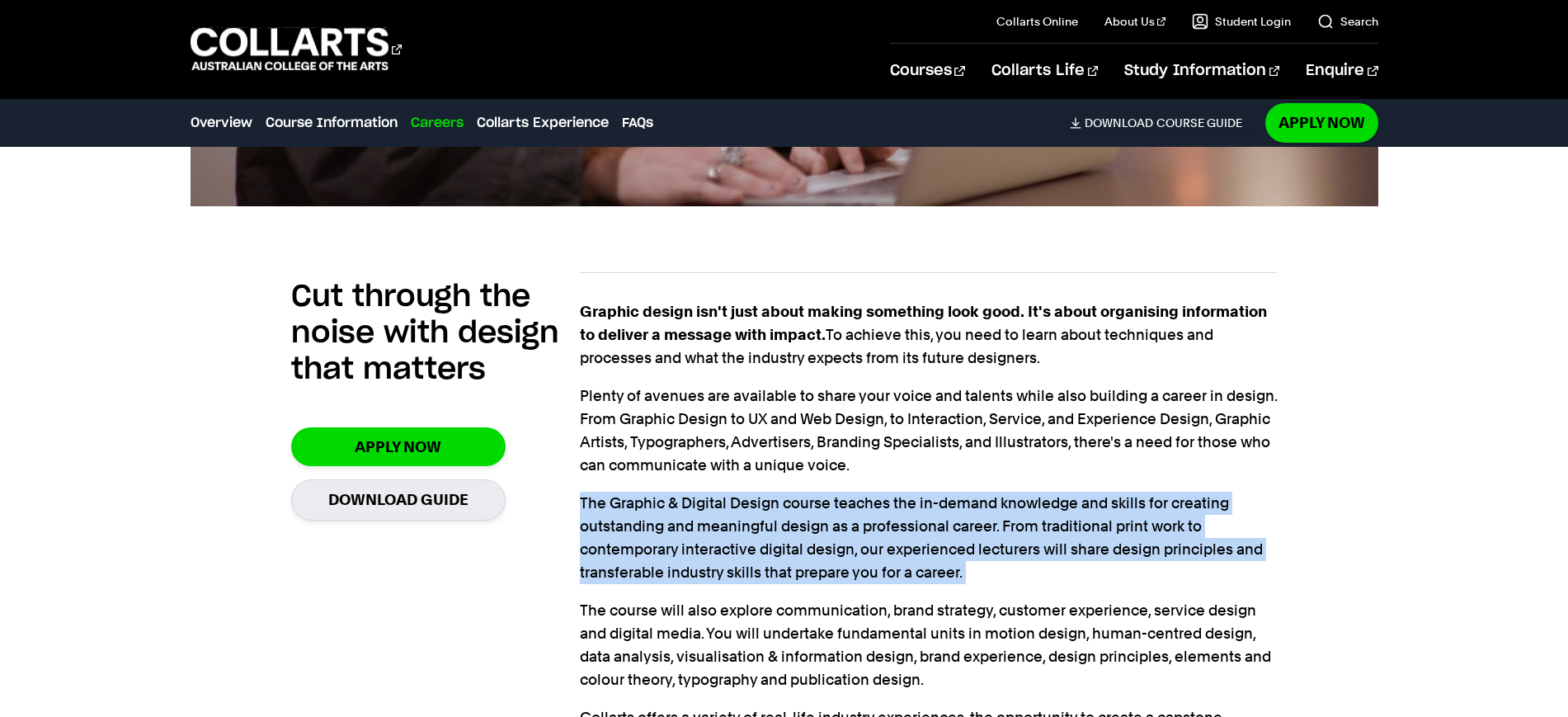
click at [720, 492] on p "The Graphic & Digital Design course teaches the in-demand knowledge and skills …" at bounding box center [928, 538] width 697 height 93
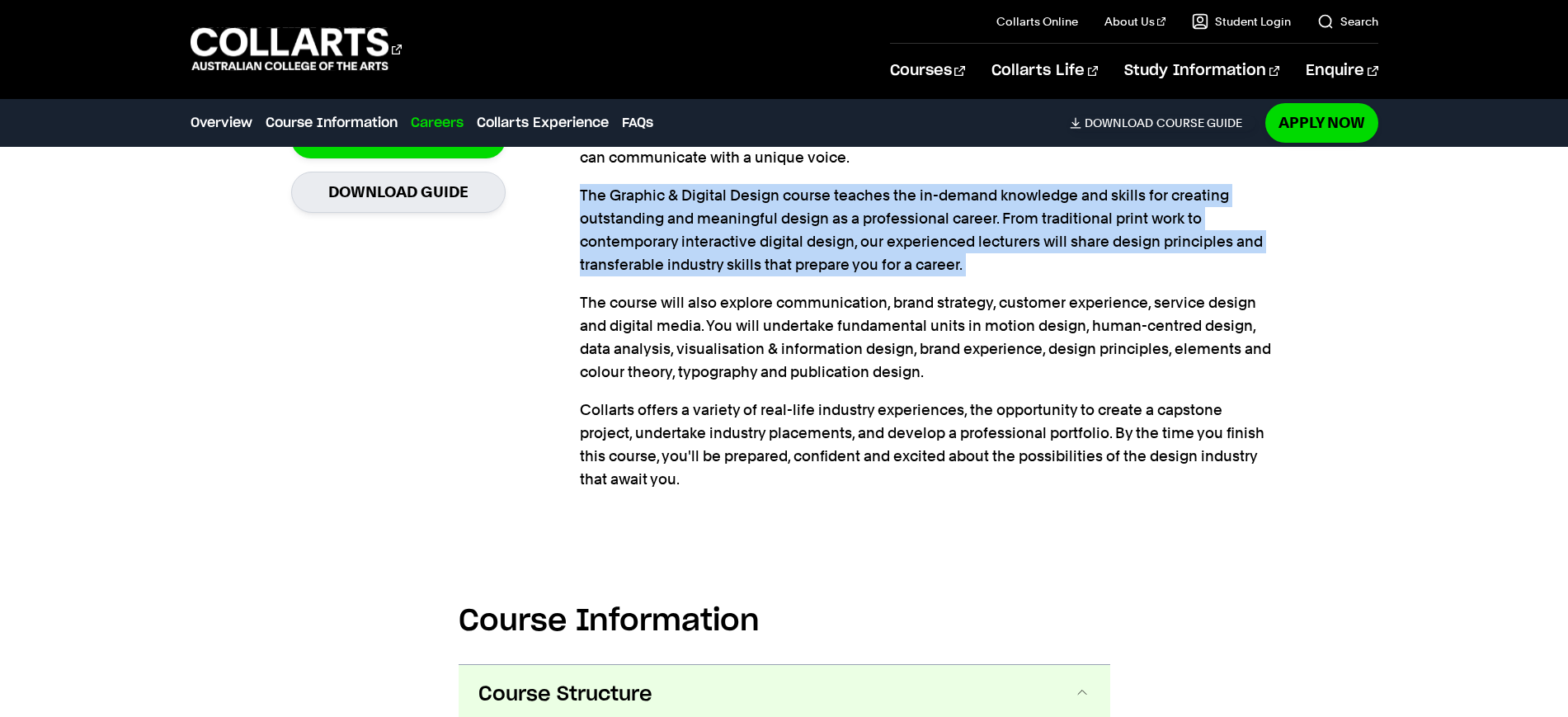
scroll to position [1340, 0]
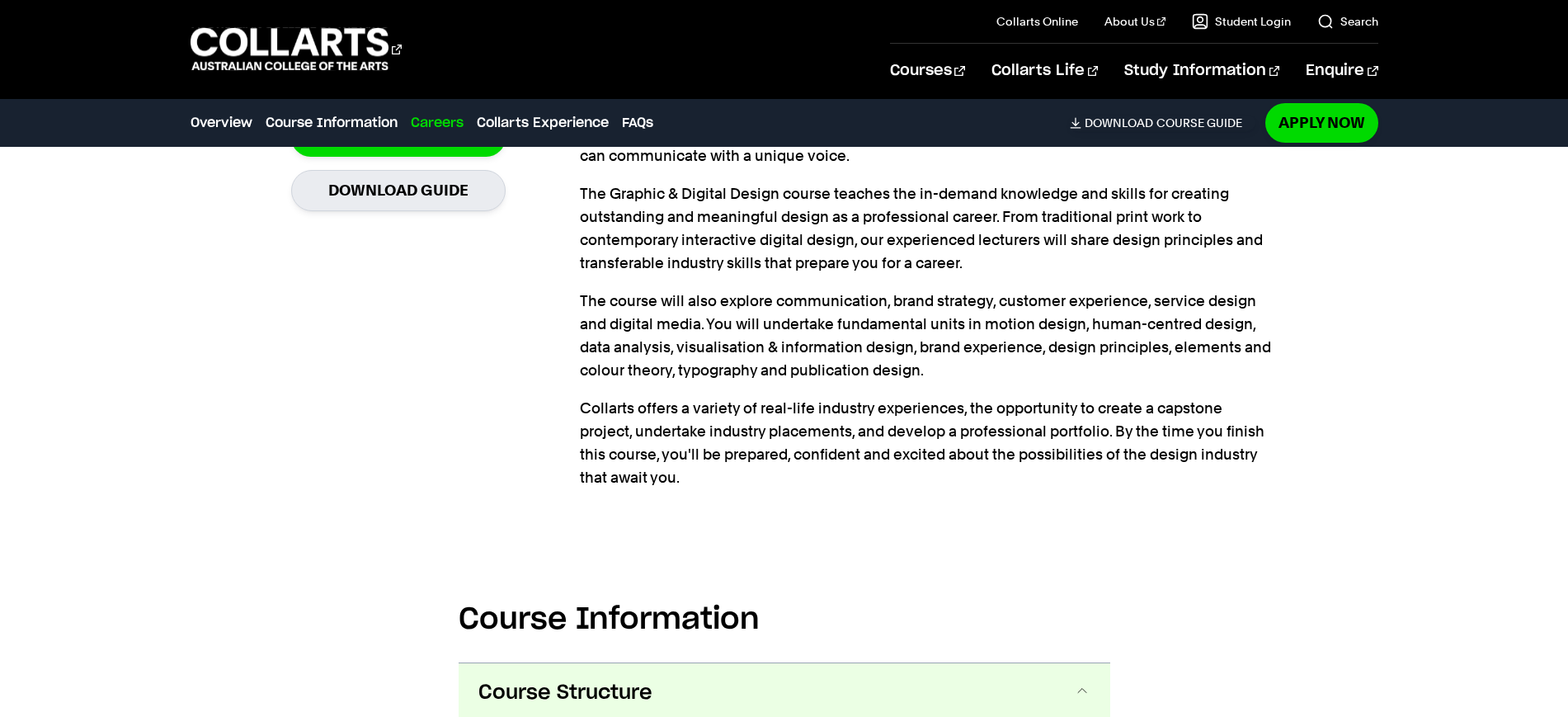
click at [739, 333] on p "The course will also explore communication, brand strategy, customer experience…" at bounding box center [928, 336] width 697 height 93
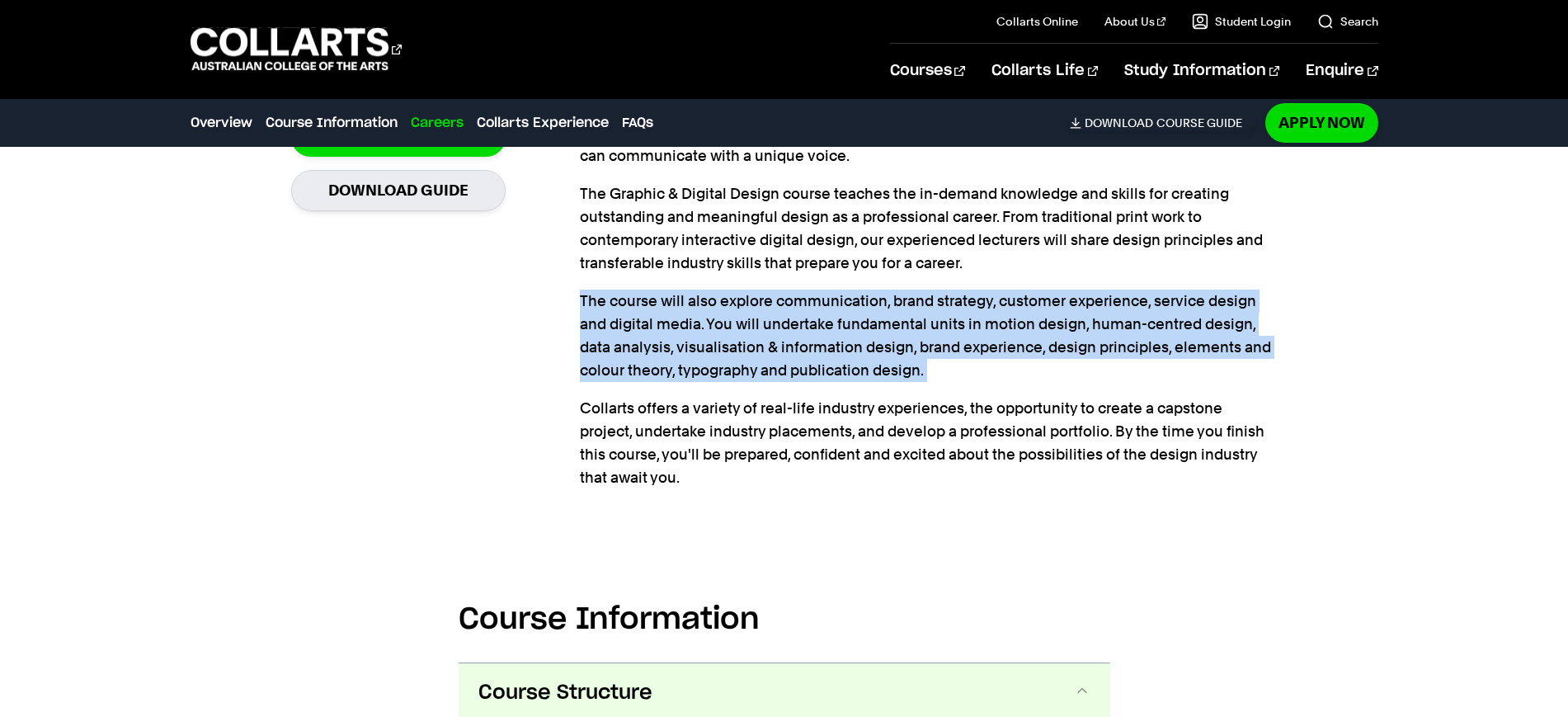
drag, startPoint x: 739, startPoint y: 333, endPoint x: 736, endPoint y: 438, distance: 105.0
click at [739, 334] on p "The course will also explore communication, brand strategy, customer experience…" at bounding box center [928, 336] width 697 height 93
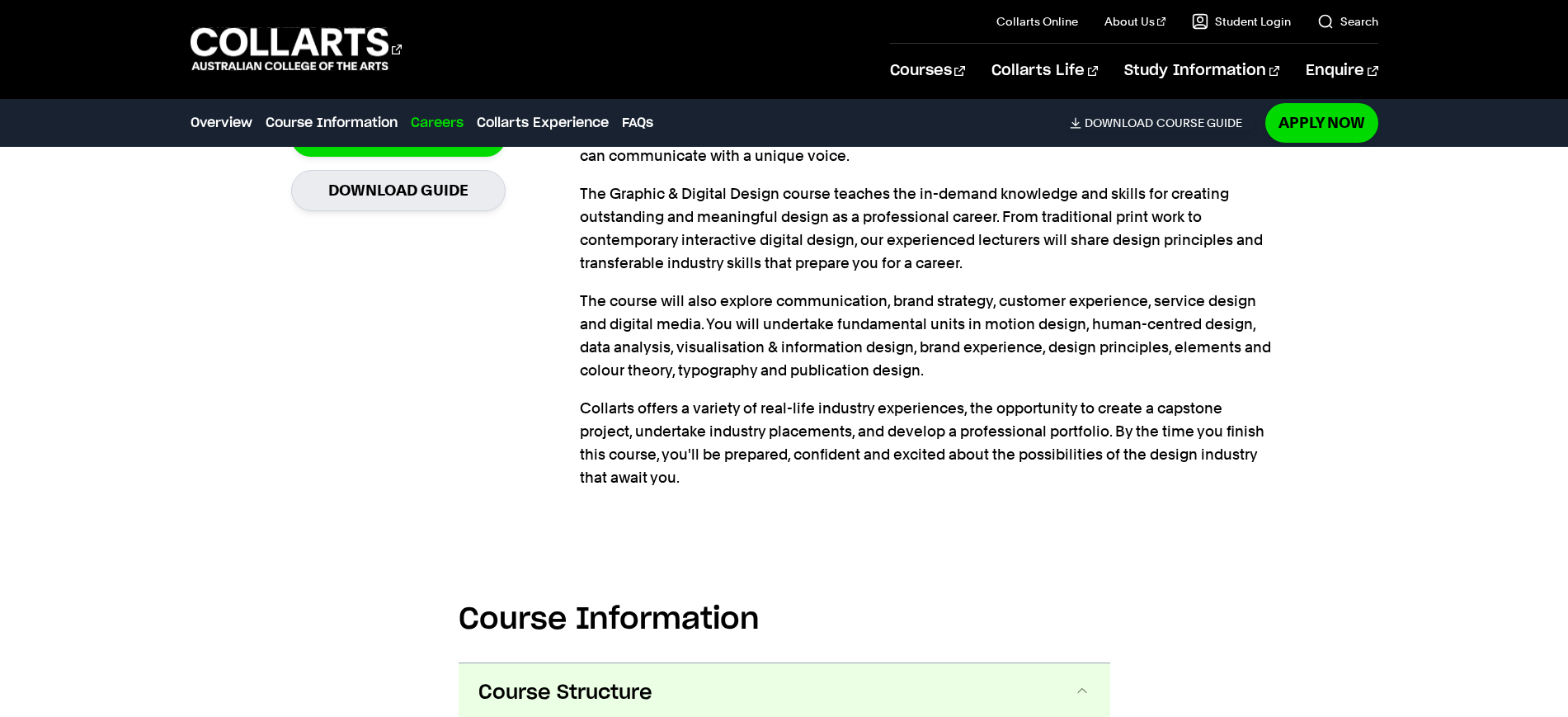
click at [736, 438] on p "Collarts offers a variety of real-life industry experiences, the opportunity to…" at bounding box center [928, 444] width 697 height 93
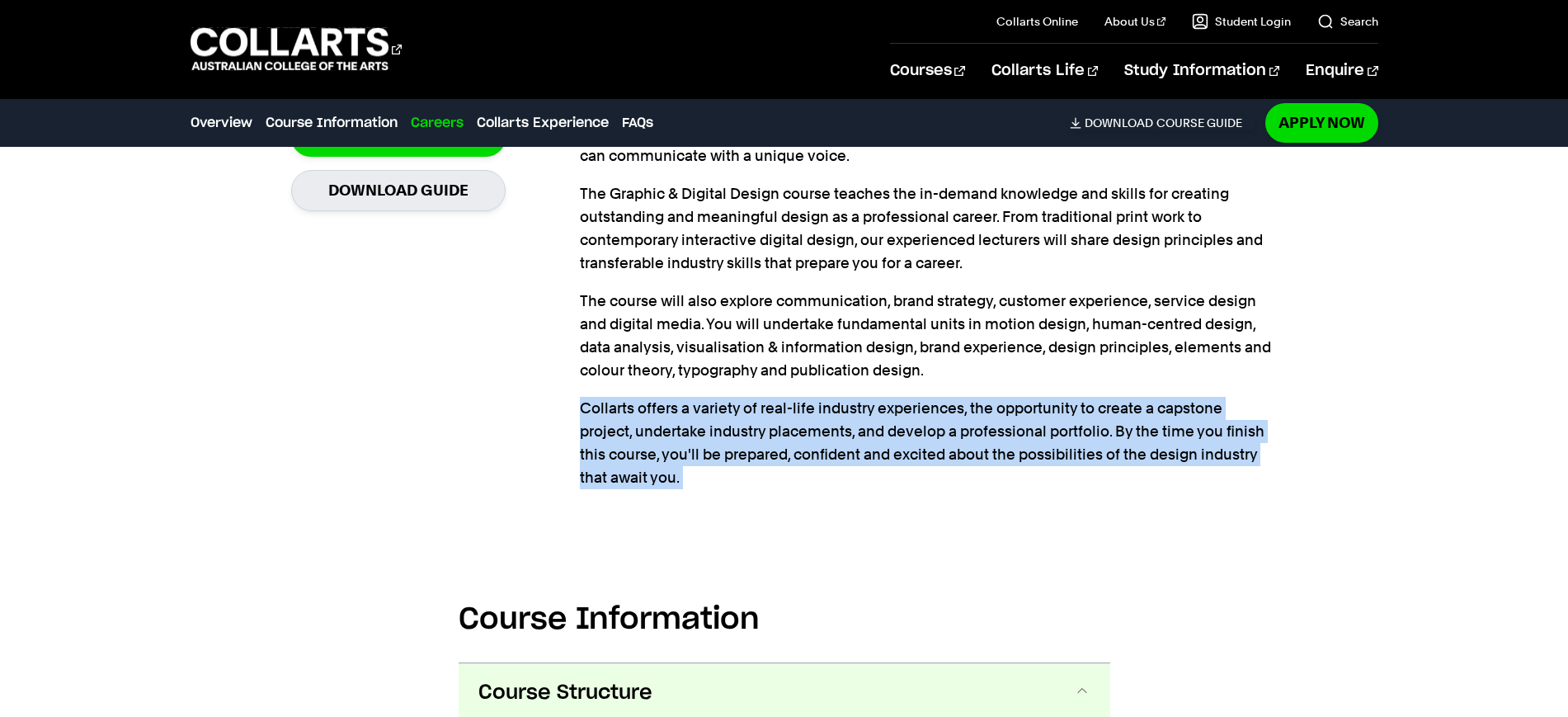
click at [736, 438] on p "Collarts offers a variety of real-life industry experiences, the opportunity to…" at bounding box center [928, 444] width 697 height 93
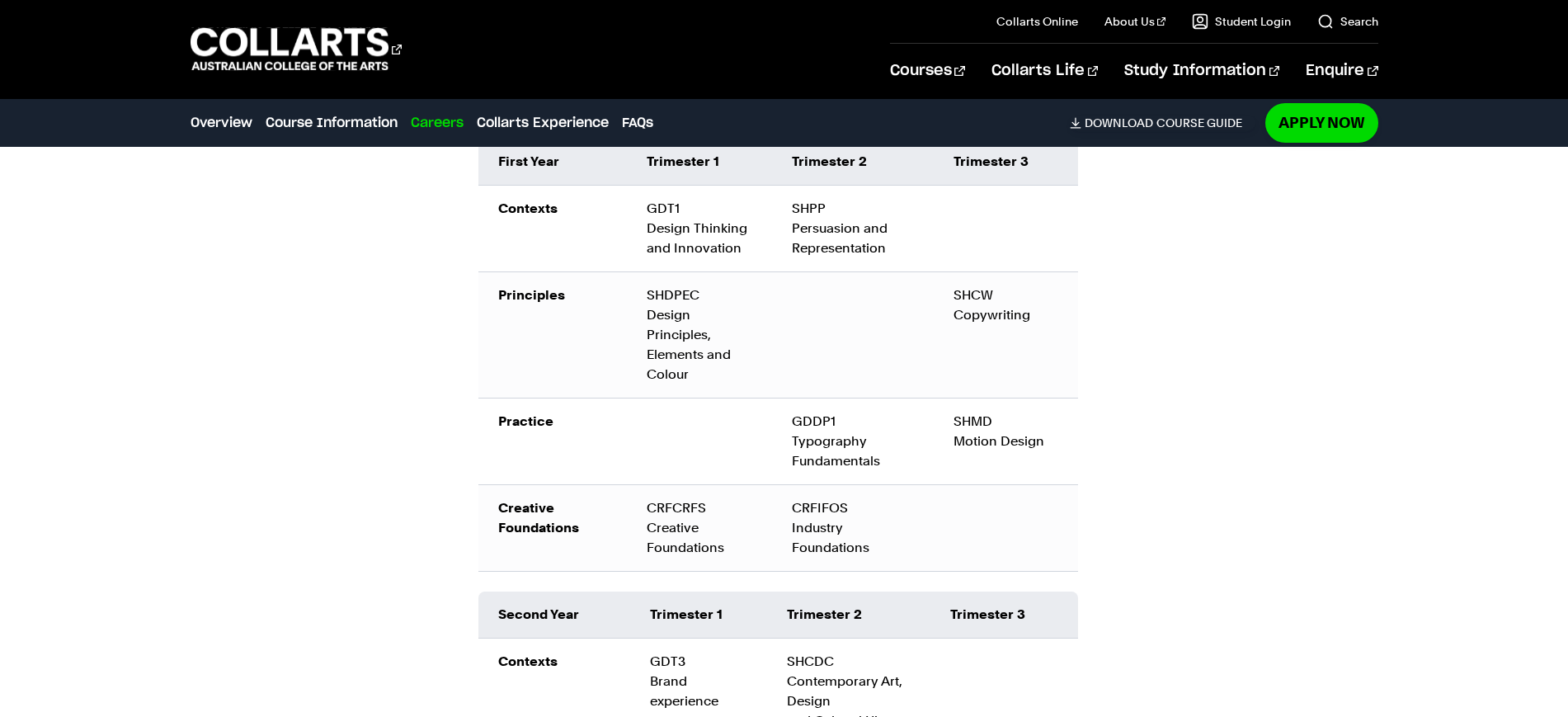
scroll to position [2062, 0]
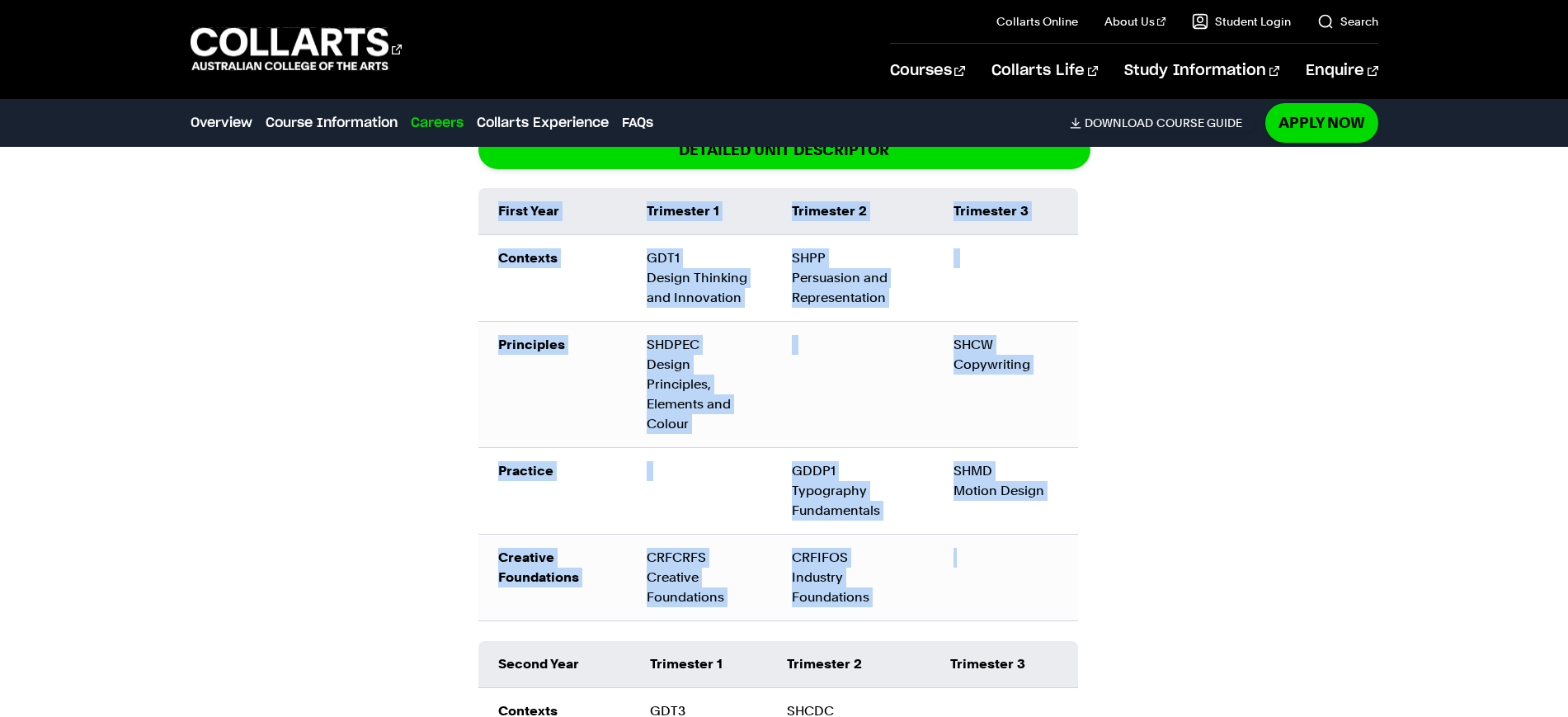
drag, startPoint x: 501, startPoint y: 205, endPoint x: 992, endPoint y: 569, distance: 611.2
click at [992, 569] on table "First Year Trimester 1 Trimester 2 Trimester 3 Contexts GDT1 Design Thinking an…" at bounding box center [778, 405] width 599 height 433
click at [992, 569] on td at bounding box center [1005, 577] width 144 height 87
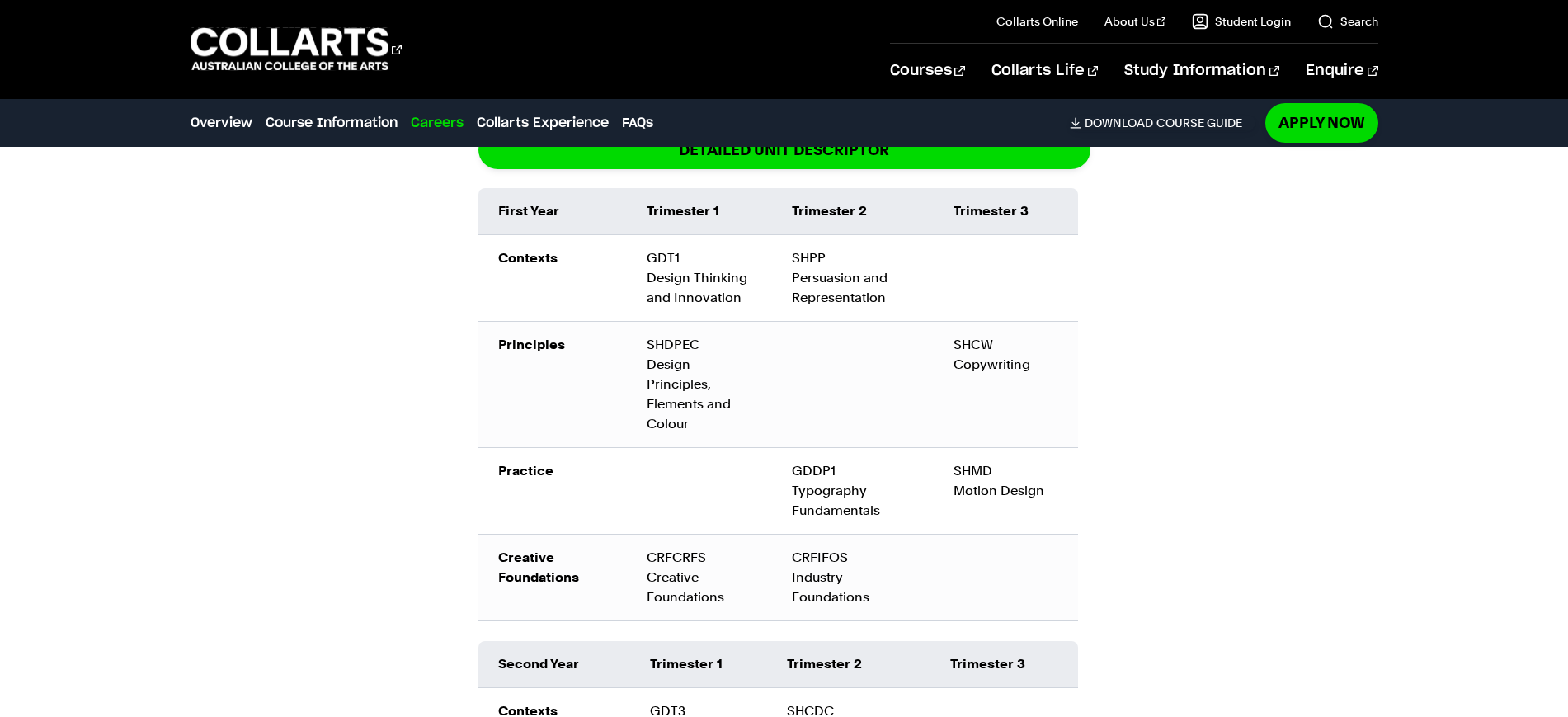
click at [703, 263] on td "GDT1 Design Thinking and Innovation" at bounding box center [700, 277] width 145 height 87
drag, startPoint x: 797, startPoint y: 312, endPoint x: 667, endPoint y: 396, distance: 154.8
click at [797, 313] on td "SHPP Persuasion and Representation" at bounding box center [853, 277] width 161 height 87
click at [667, 396] on div "SHDPEC Design Principles, Elements and Colour" at bounding box center [699, 385] width 105 height 99
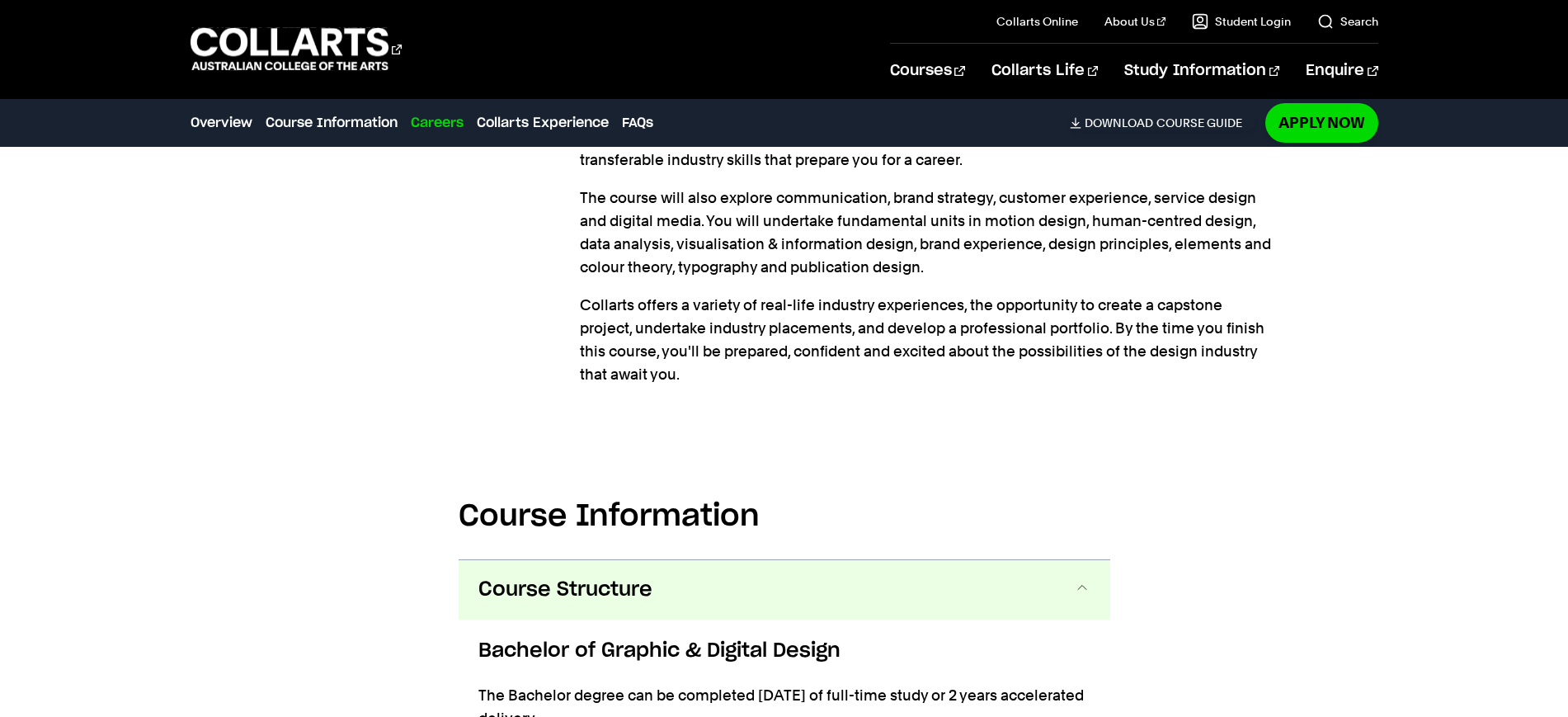
scroll to position [1753, 0]
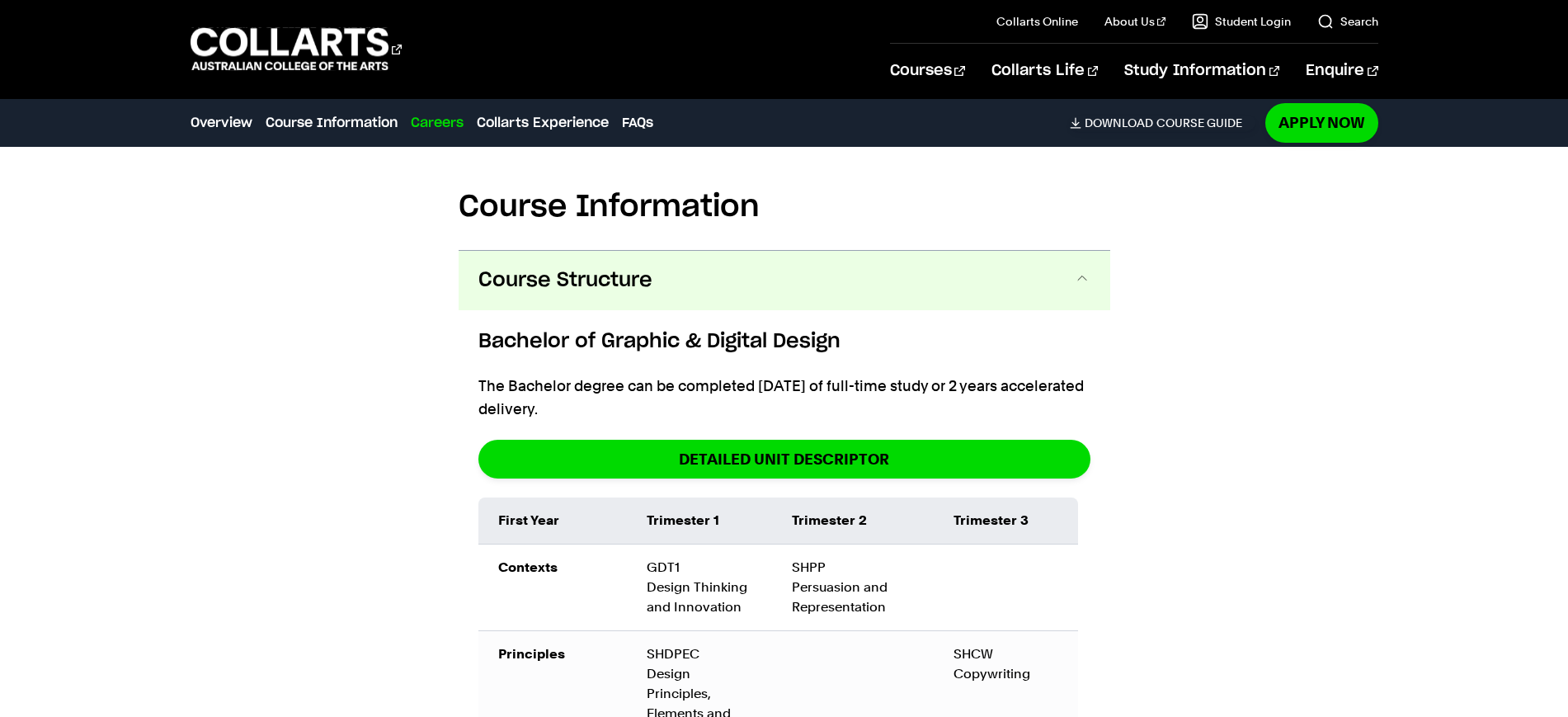
click at [670, 269] on button "Course Structure" at bounding box center [785, 279] width 652 height 59
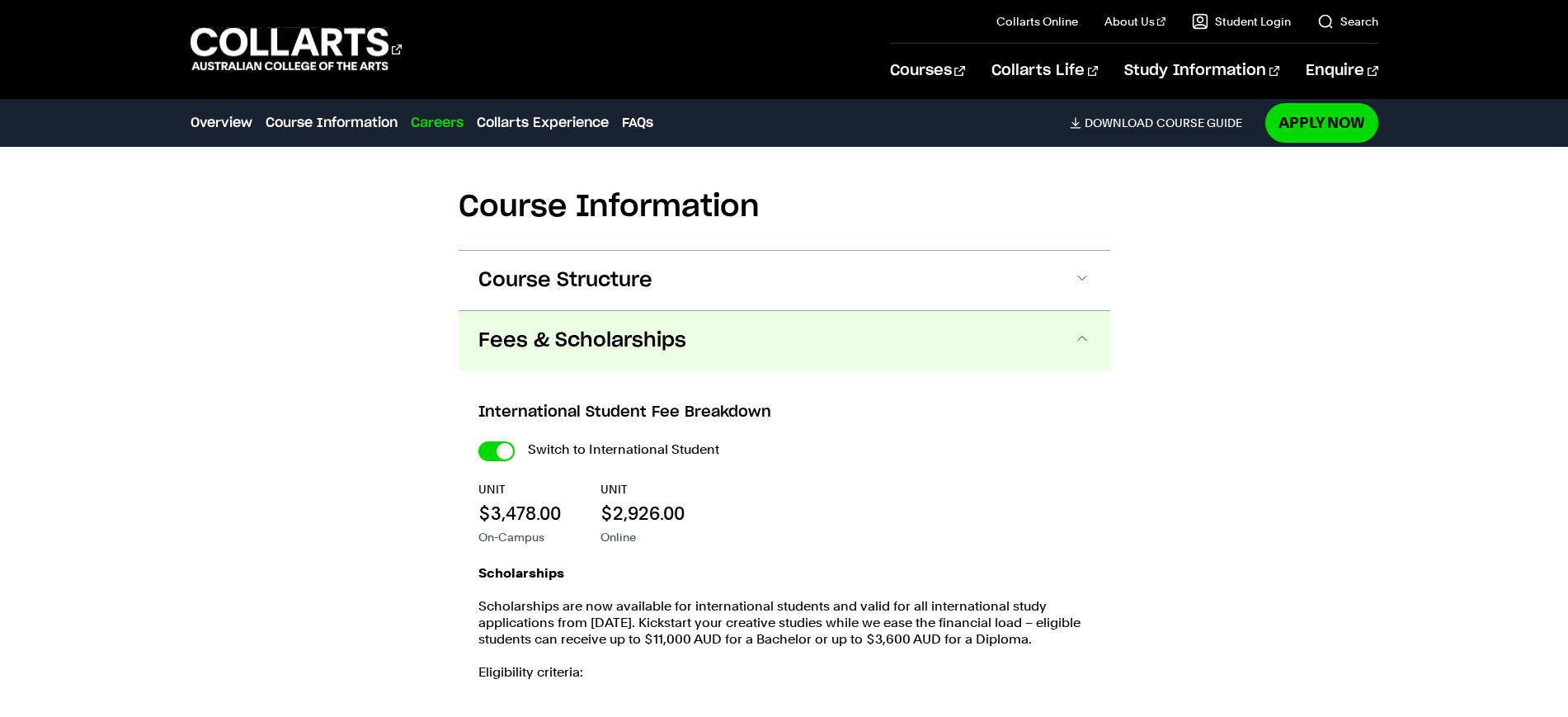
click at [0, 0] on button "Fees & Scholarships" at bounding box center [0, 0] width 0 height 0
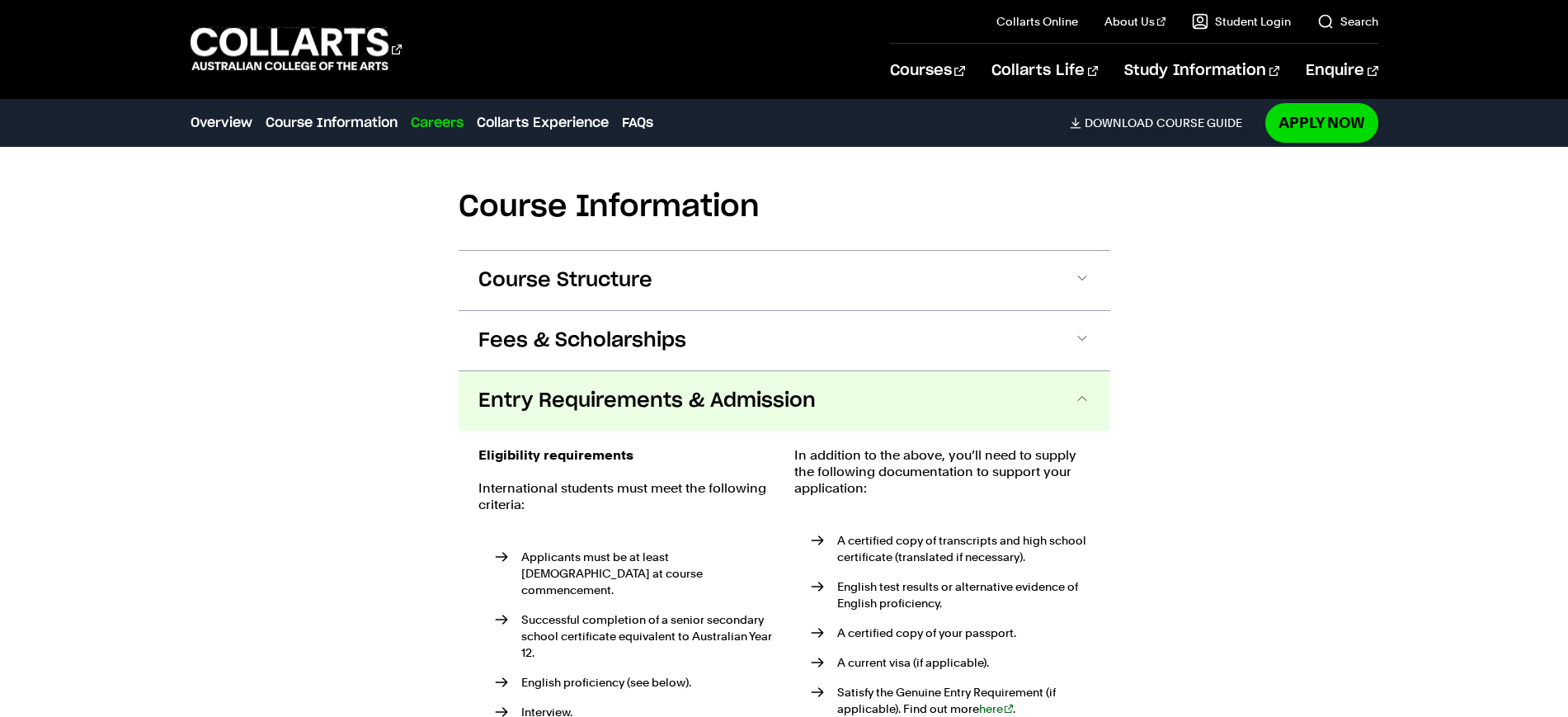
click at [767, 424] on button "Entry Requirements & Admission" at bounding box center [785, 400] width 652 height 59
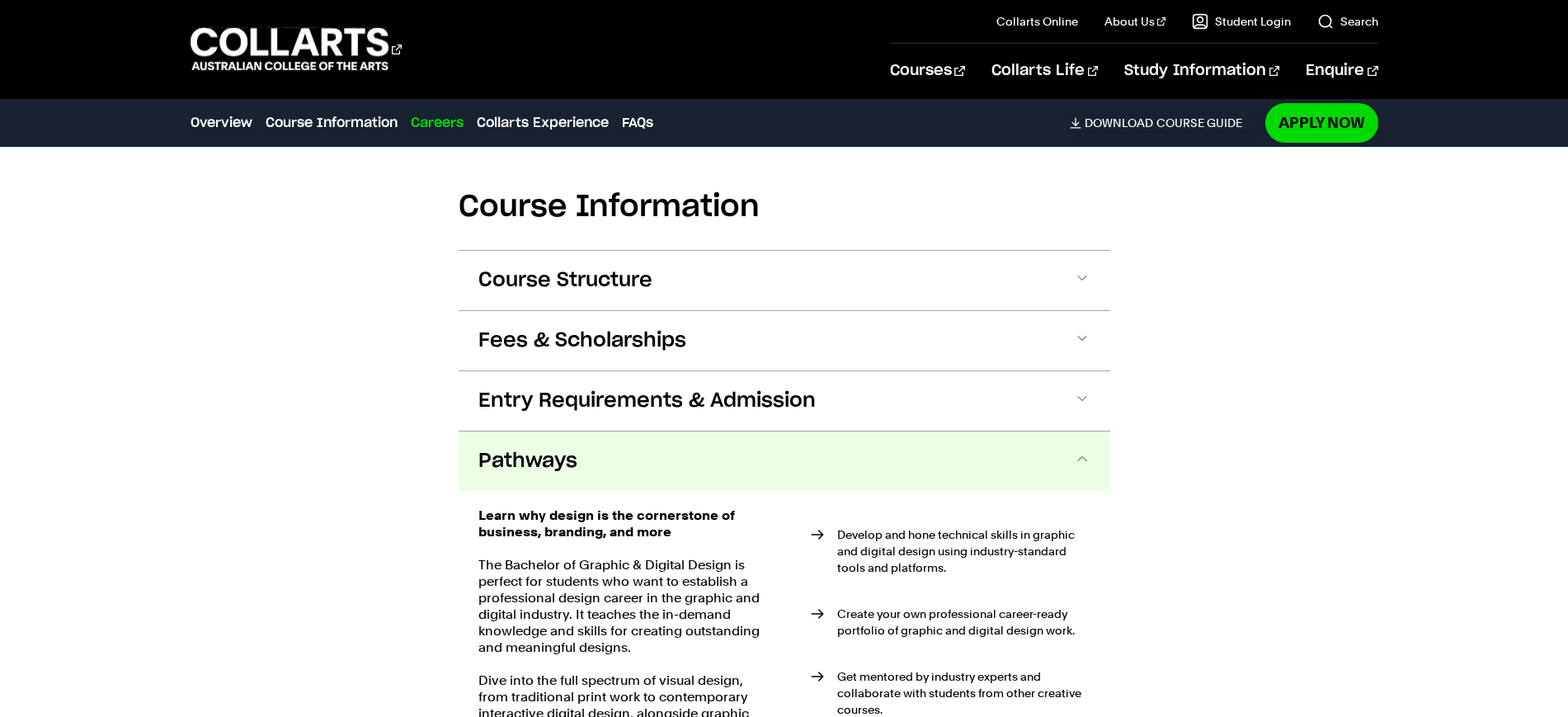
click at [746, 487] on button "Pathways" at bounding box center [785, 460] width 652 height 59
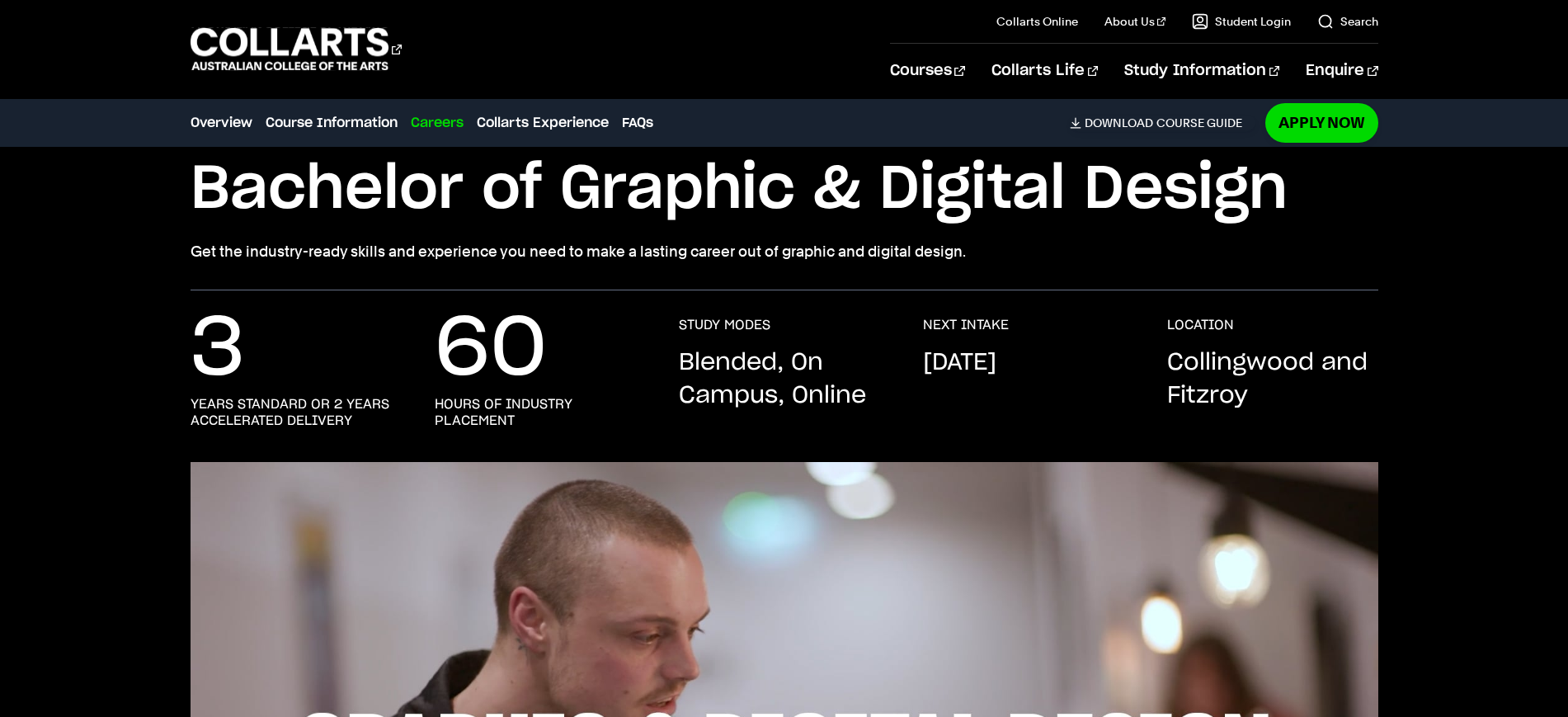
scroll to position [103, 0]
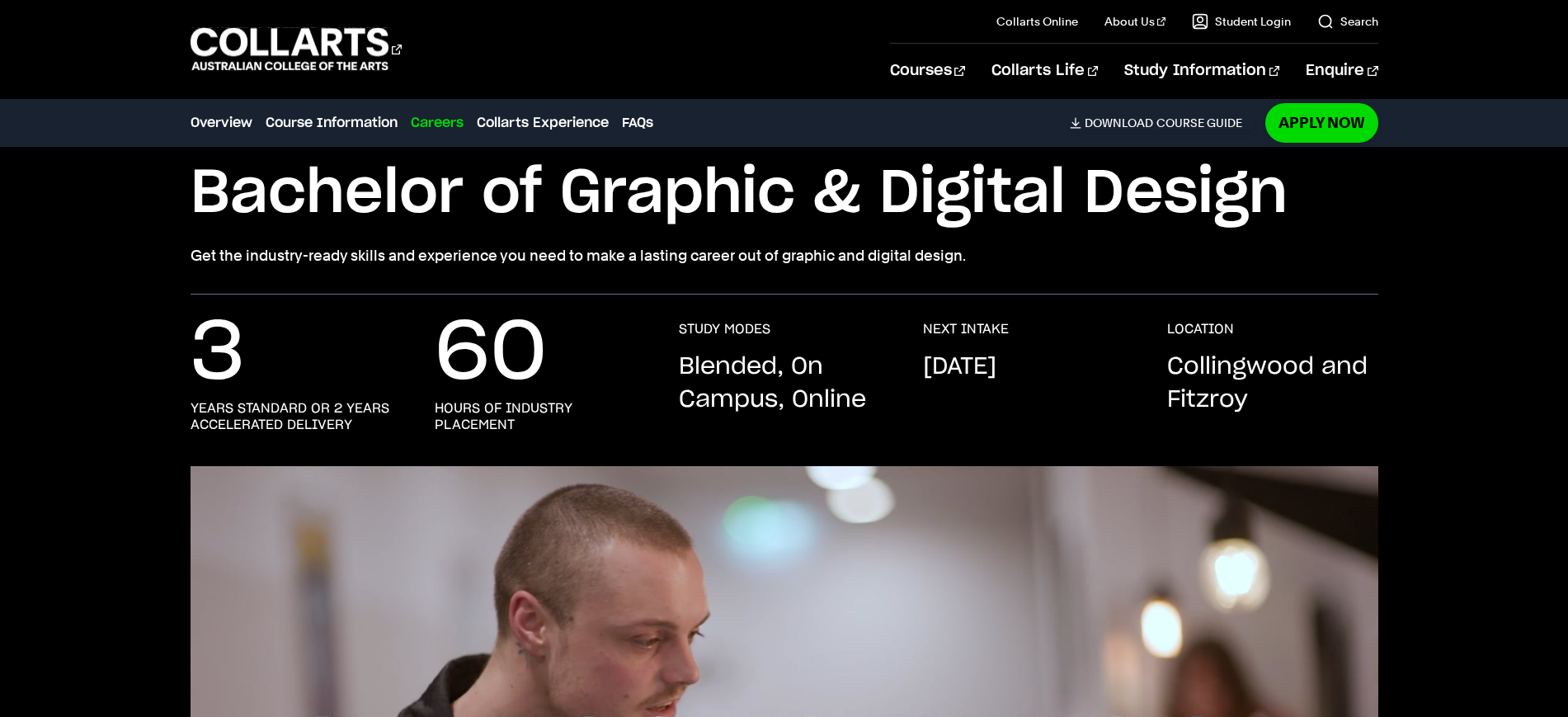
drag, startPoint x: 550, startPoint y: 190, endPoint x: 1377, endPoint y: 188, distance: 827.0
click at [0, 0] on h1 "Bachelor of Graphic & Digital Design" at bounding box center [0, 0] width 0 height 0
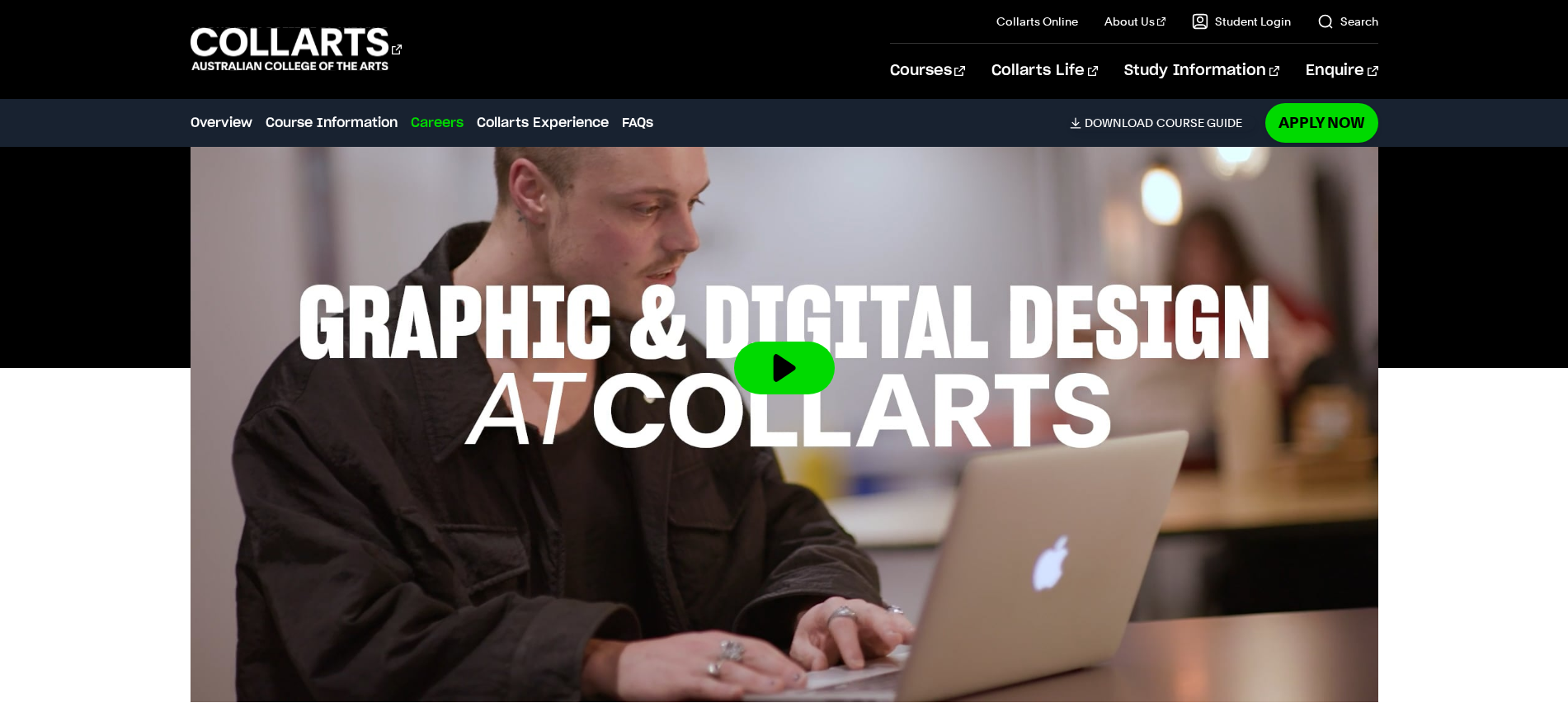
scroll to position [722, 0]
